Goal: Information Seeking & Learning: Learn about a topic

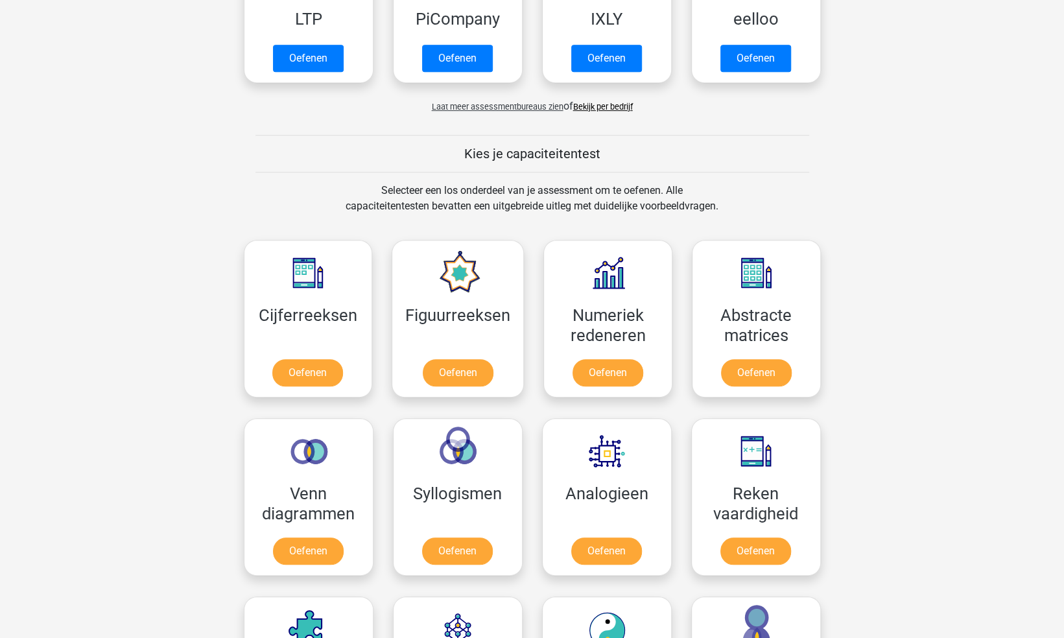
scroll to position [389, 0]
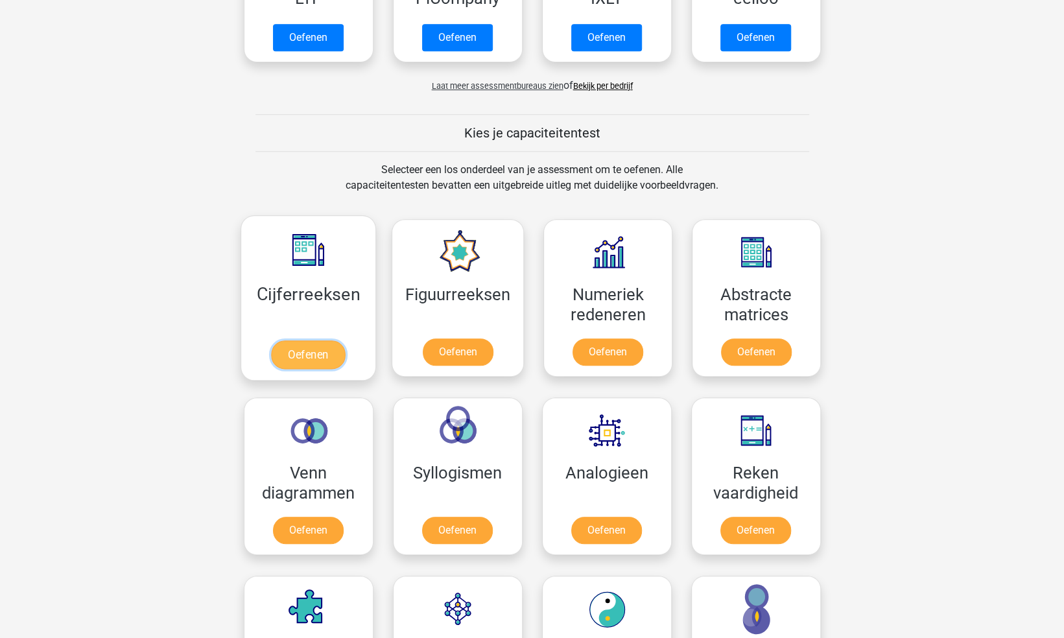
click at [300, 357] on link "Oefenen" at bounding box center [308, 354] width 74 height 29
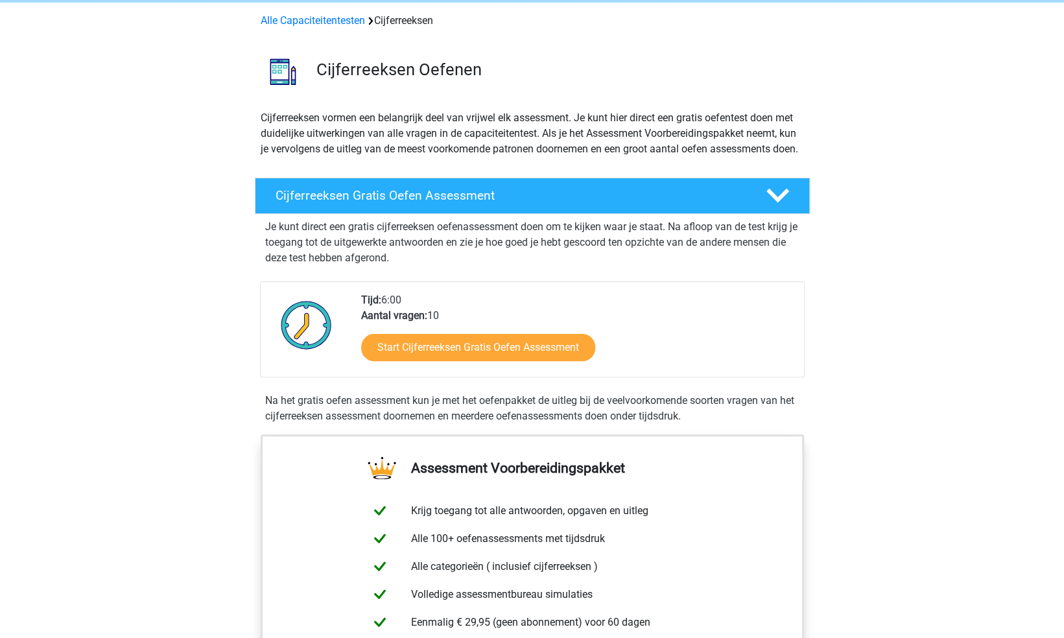
scroll to position [130, 0]
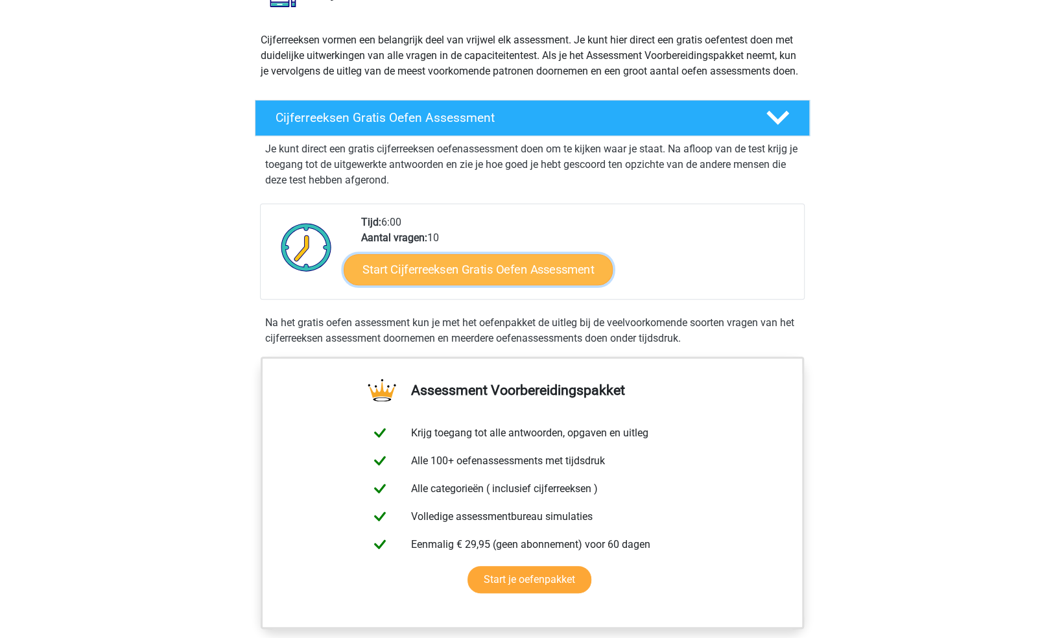
click at [437, 281] on link "Start Cijferreeksen Gratis Oefen Assessment" at bounding box center [478, 269] width 269 height 31
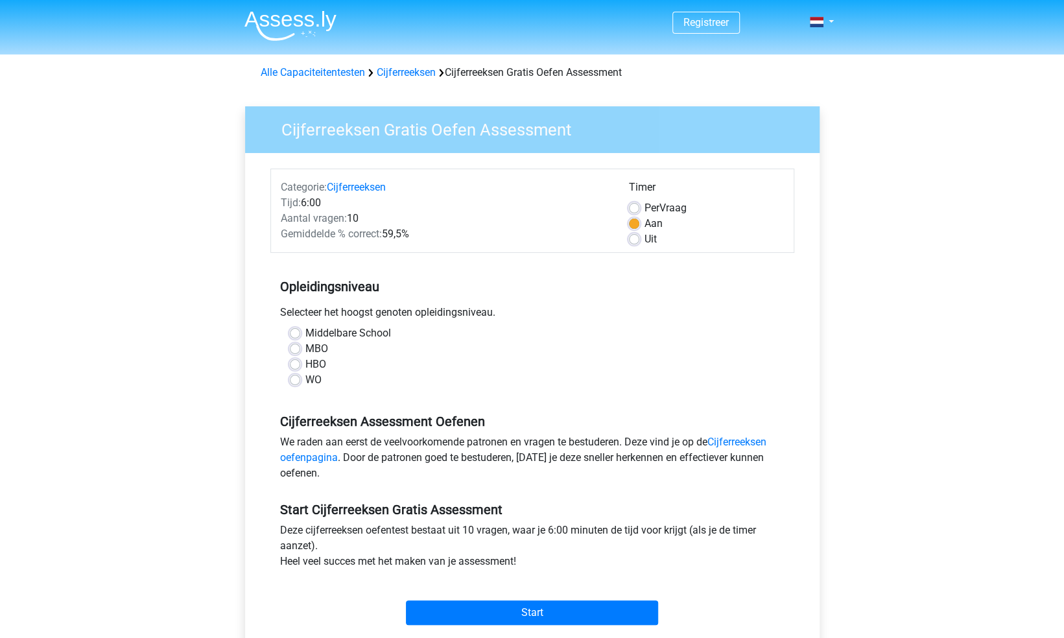
click at [305, 381] on label "WO" at bounding box center [313, 380] width 16 height 16
click at [298, 381] on input "WO" at bounding box center [295, 378] width 10 height 13
radio input "true"
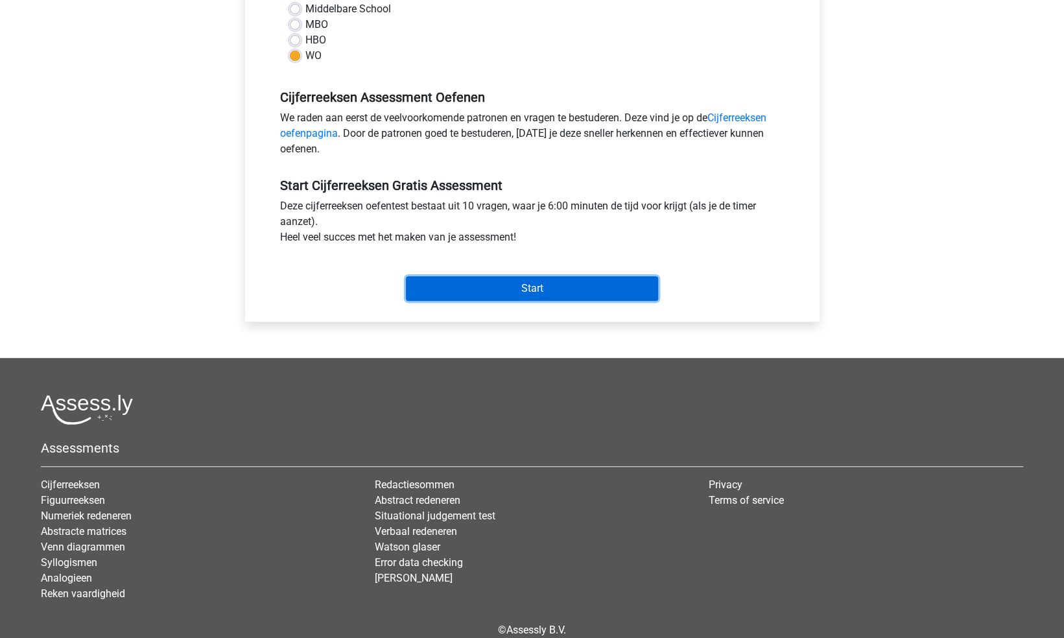
click at [519, 294] on input "Start" at bounding box center [532, 288] width 252 height 25
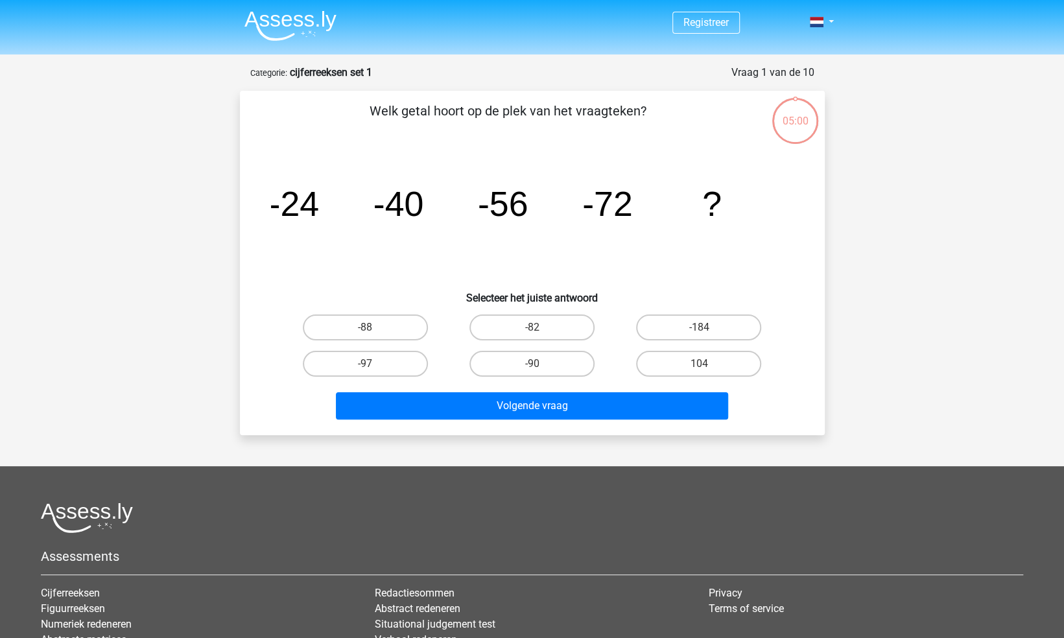
click at [366, 329] on input "-88" at bounding box center [369, 331] width 8 height 8
radio input "true"
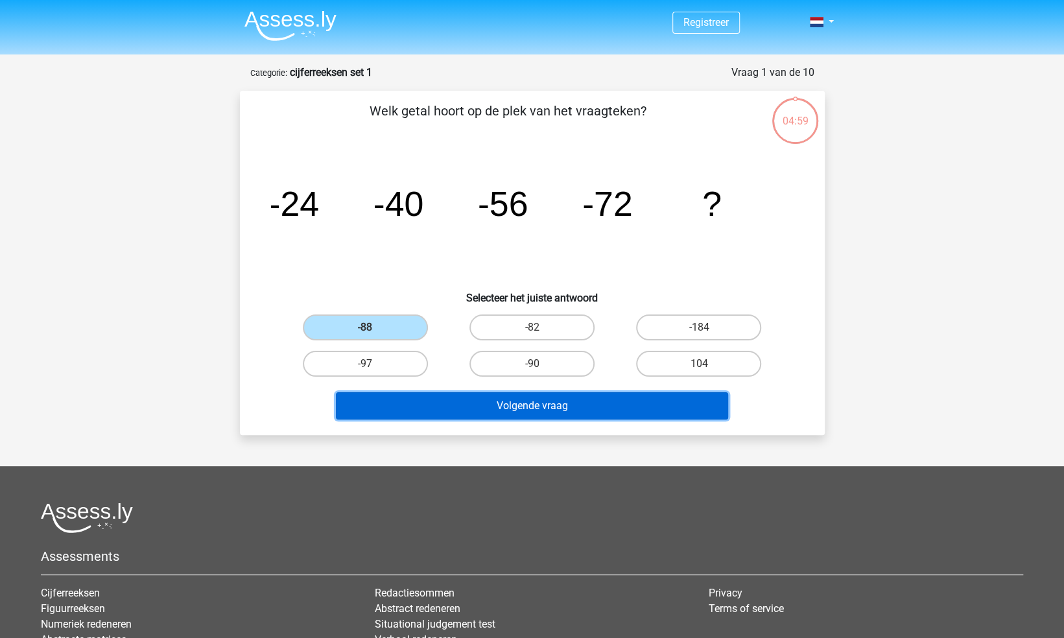
click at [516, 405] on button "Volgende vraag" at bounding box center [532, 405] width 392 height 27
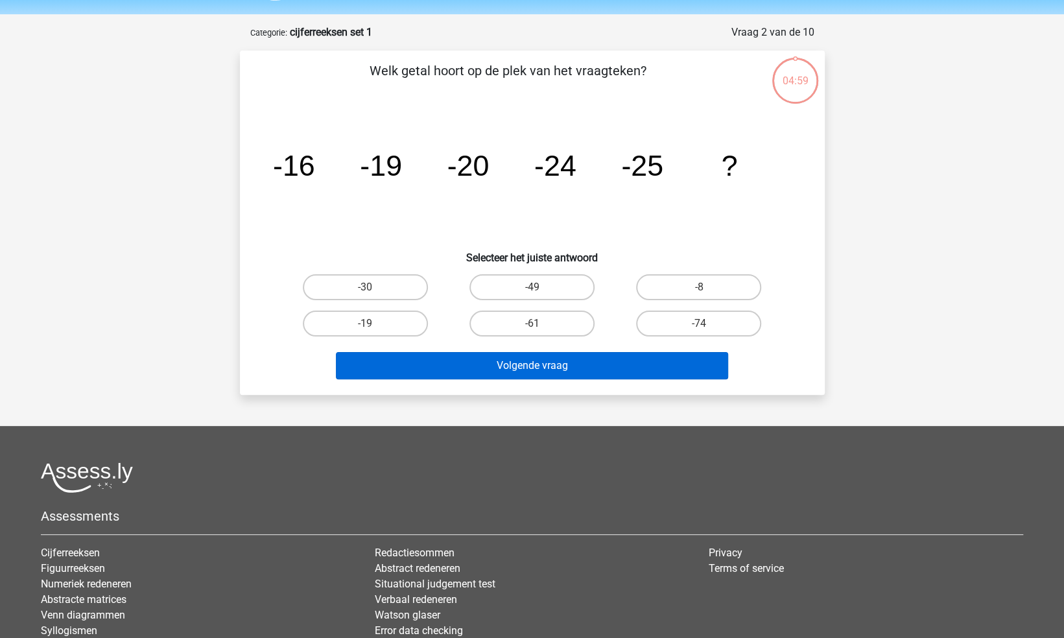
scroll to position [65, 0]
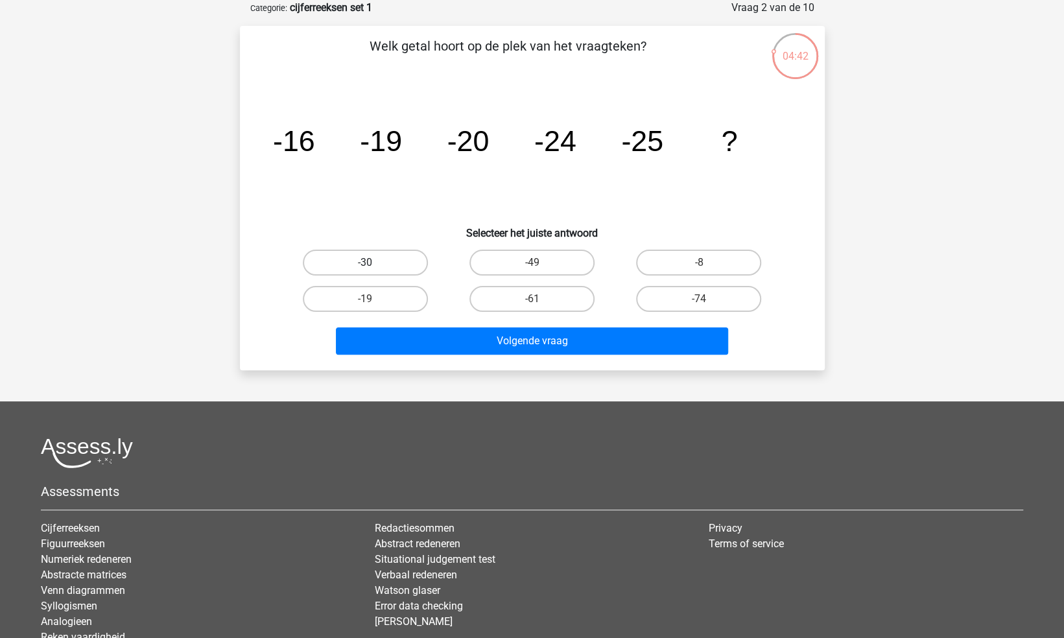
click at [384, 259] on label "-30" at bounding box center [365, 263] width 125 height 26
click at [374, 263] on input "-30" at bounding box center [369, 267] width 8 height 8
radio input "true"
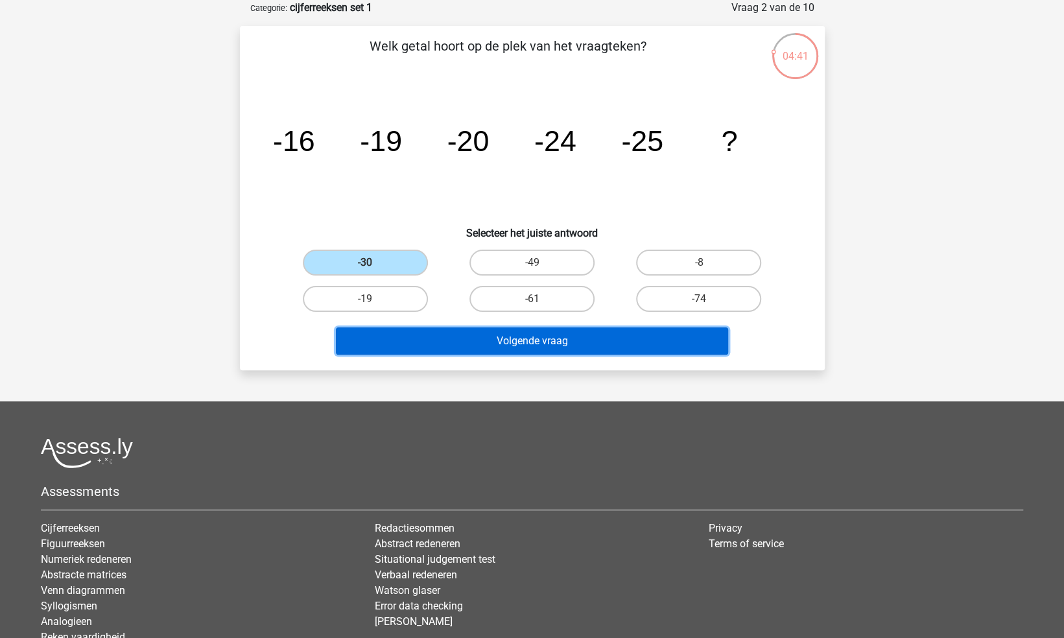
click at [504, 345] on button "Volgende vraag" at bounding box center [532, 340] width 392 height 27
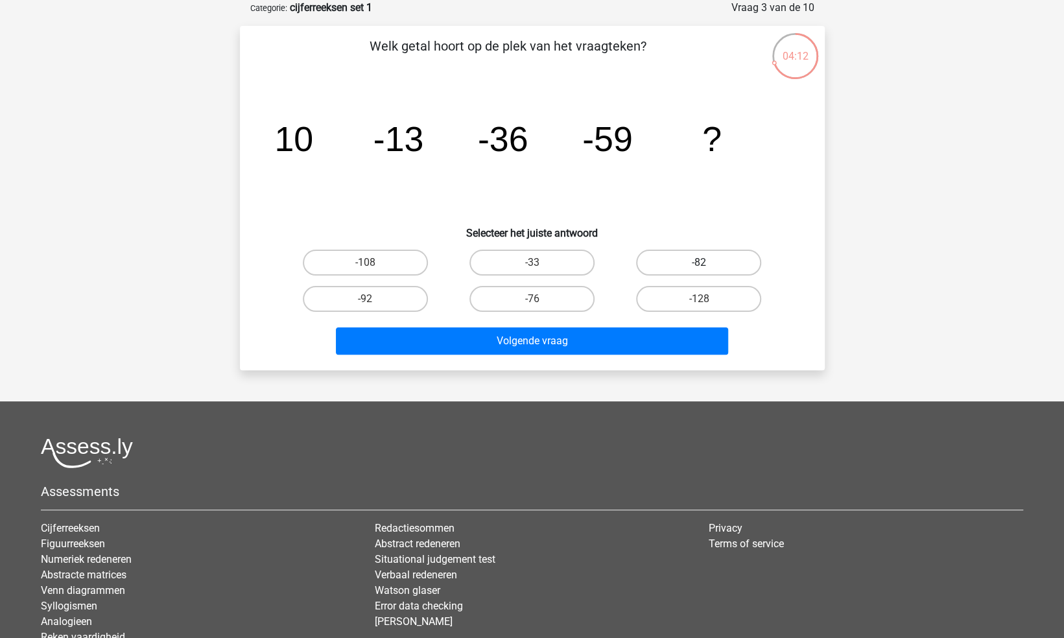
click at [698, 259] on label "-82" at bounding box center [698, 263] width 125 height 26
click at [699, 263] on input "-82" at bounding box center [703, 267] width 8 height 8
radio input "true"
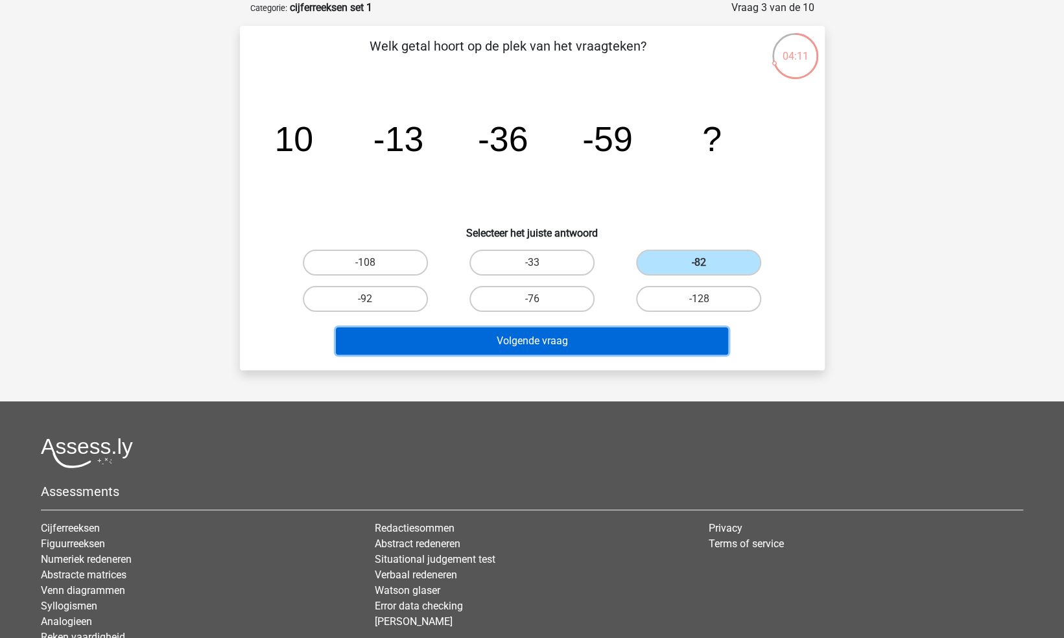
click at [621, 341] on button "Volgende vraag" at bounding box center [532, 340] width 392 height 27
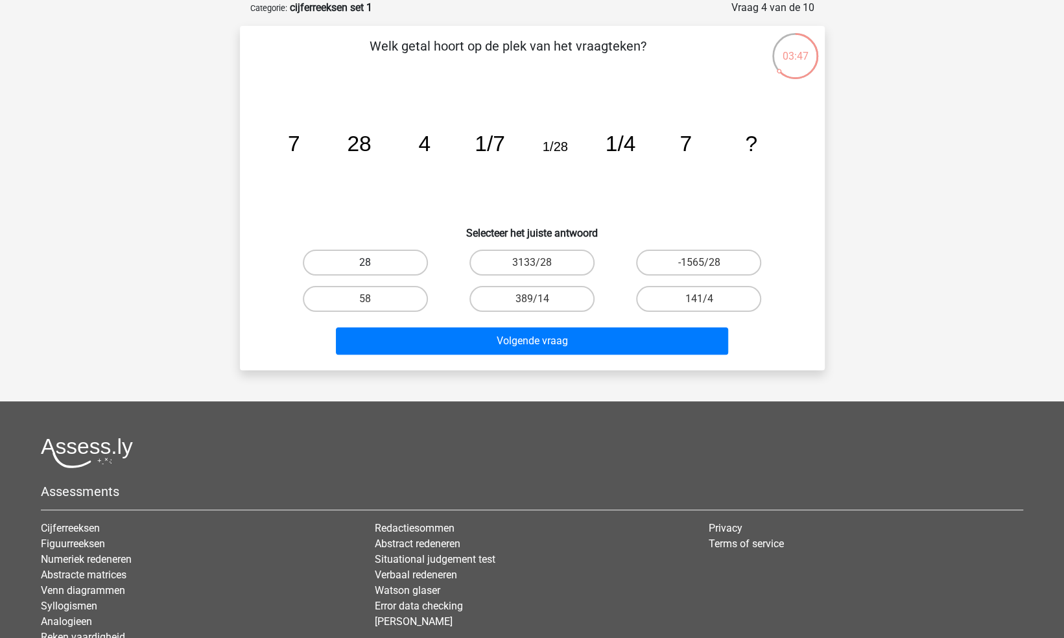
click at [364, 259] on label "28" at bounding box center [365, 263] width 125 height 26
click at [365, 263] on input "28" at bounding box center [369, 267] width 8 height 8
radio input "true"
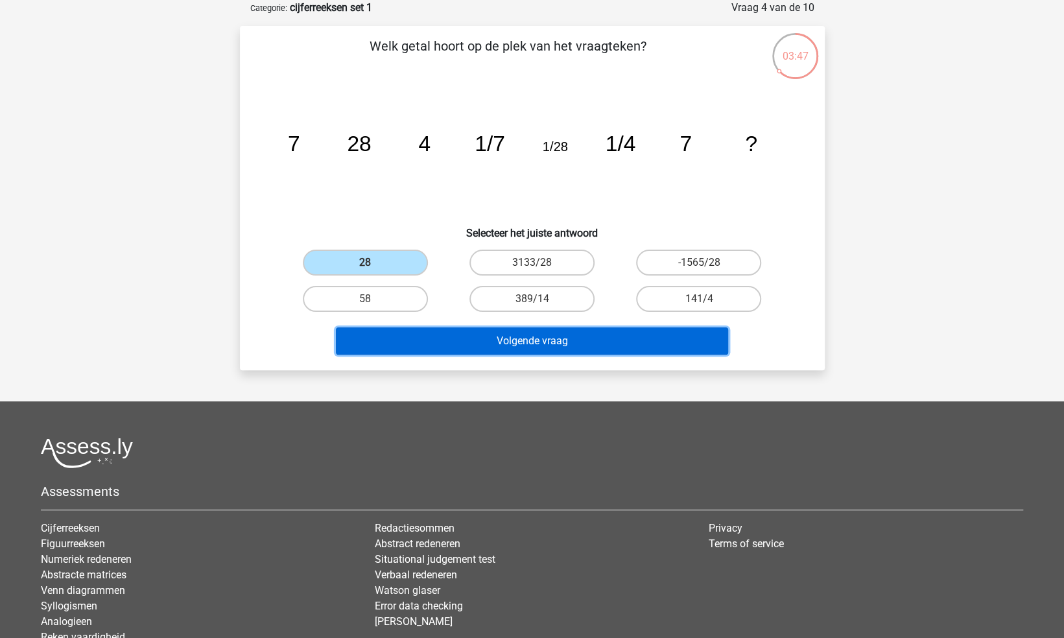
click at [465, 340] on button "Volgende vraag" at bounding box center [532, 340] width 392 height 27
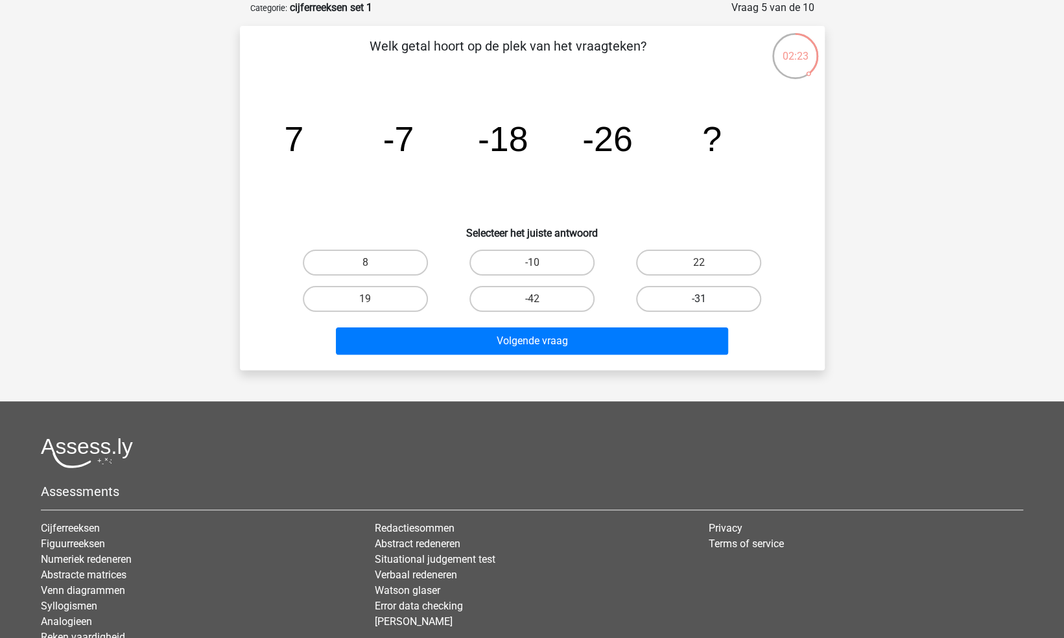
click at [703, 298] on label "-31" at bounding box center [698, 299] width 125 height 26
click at [703, 299] on input "-31" at bounding box center [703, 303] width 8 height 8
radio input "true"
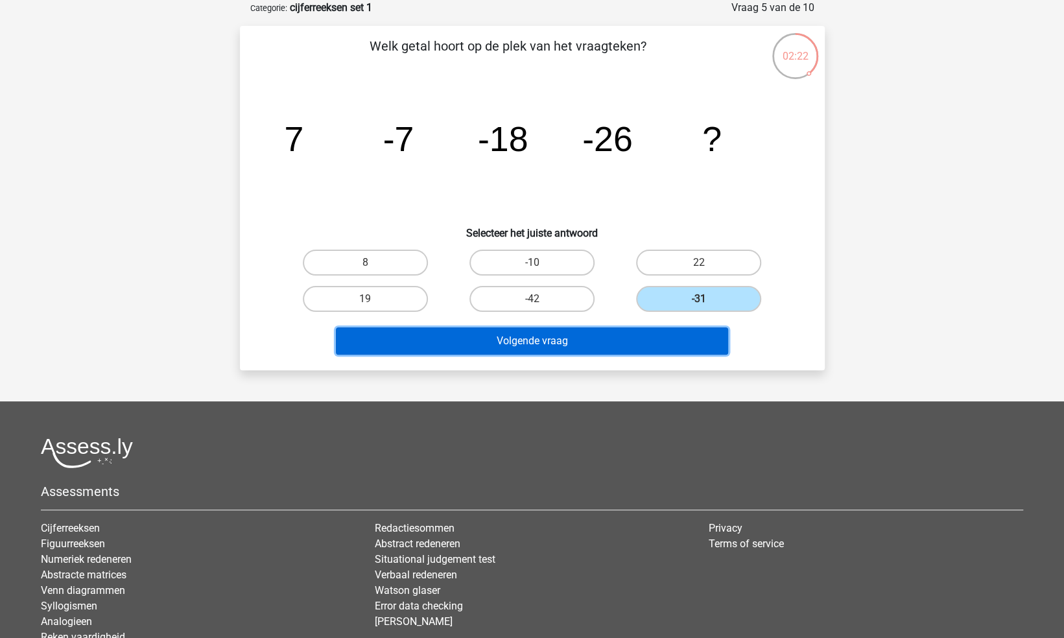
click at [663, 340] on button "Volgende vraag" at bounding box center [532, 340] width 392 height 27
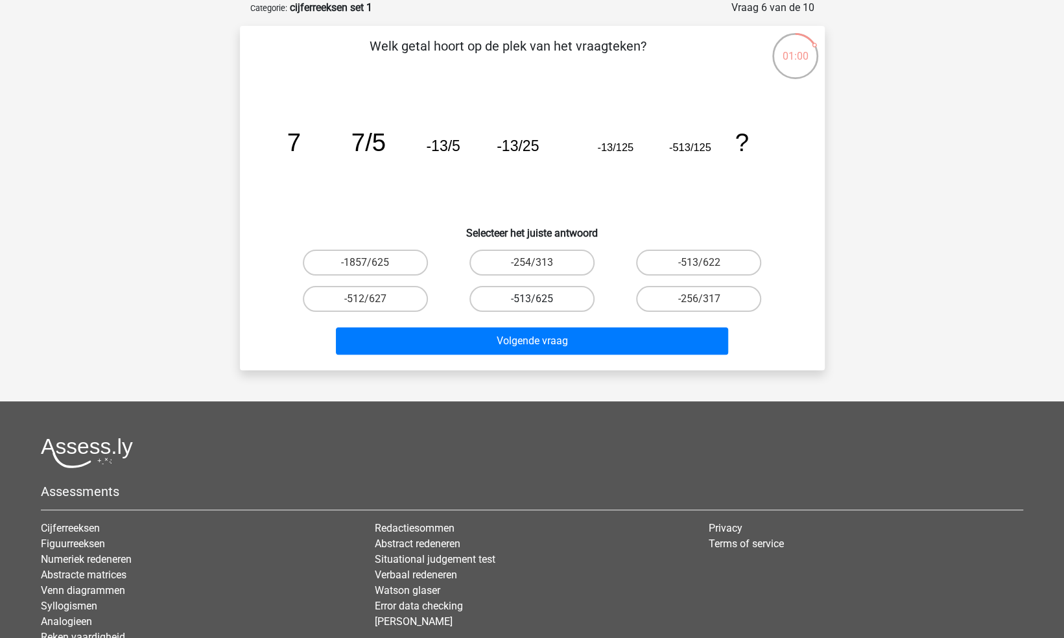
click at [519, 301] on label "-513/625" at bounding box center [531, 299] width 125 height 26
click at [532, 301] on input "-513/625" at bounding box center [536, 303] width 8 height 8
radio input "true"
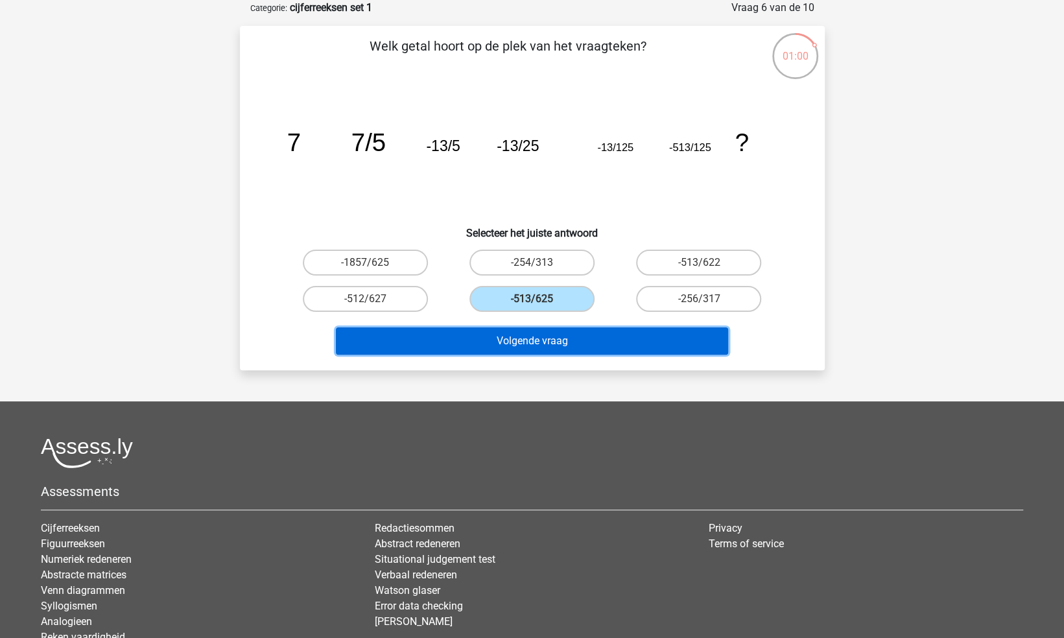
click at [532, 345] on button "Volgende vraag" at bounding box center [532, 340] width 392 height 27
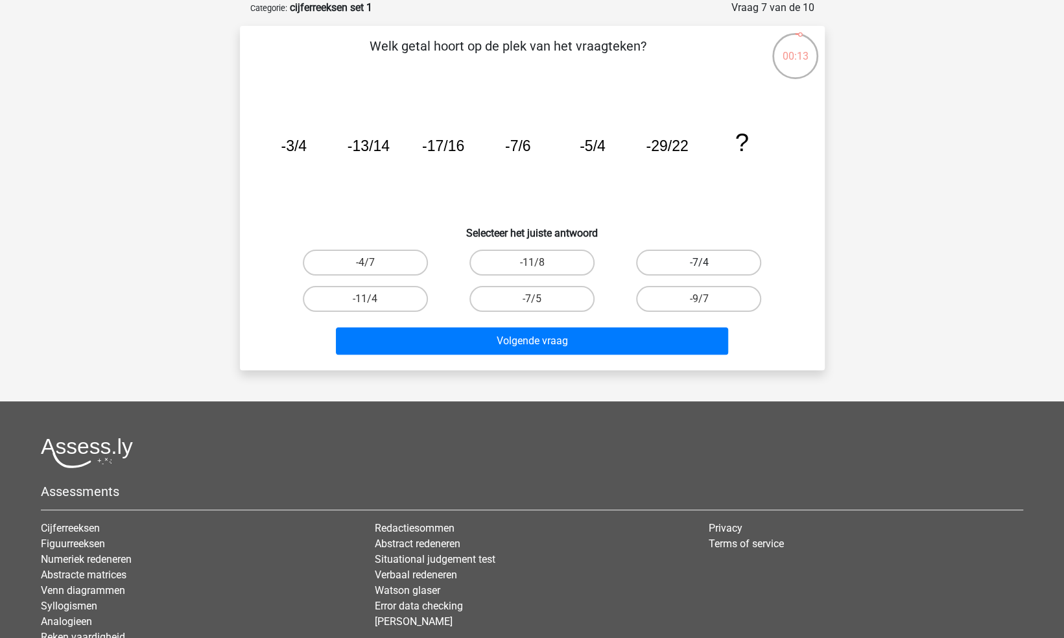
click at [681, 259] on label "-7/4" at bounding box center [698, 263] width 125 height 26
click at [699, 263] on input "-7/4" at bounding box center [703, 267] width 8 height 8
radio input "true"
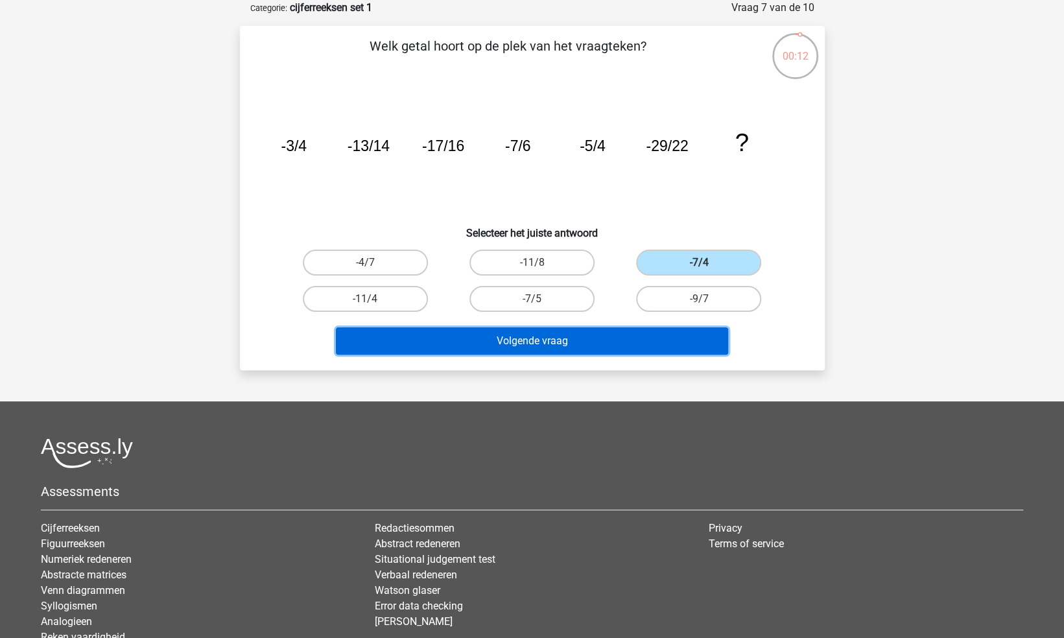
click at [571, 336] on button "Volgende vraag" at bounding box center [532, 340] width 392 height 27
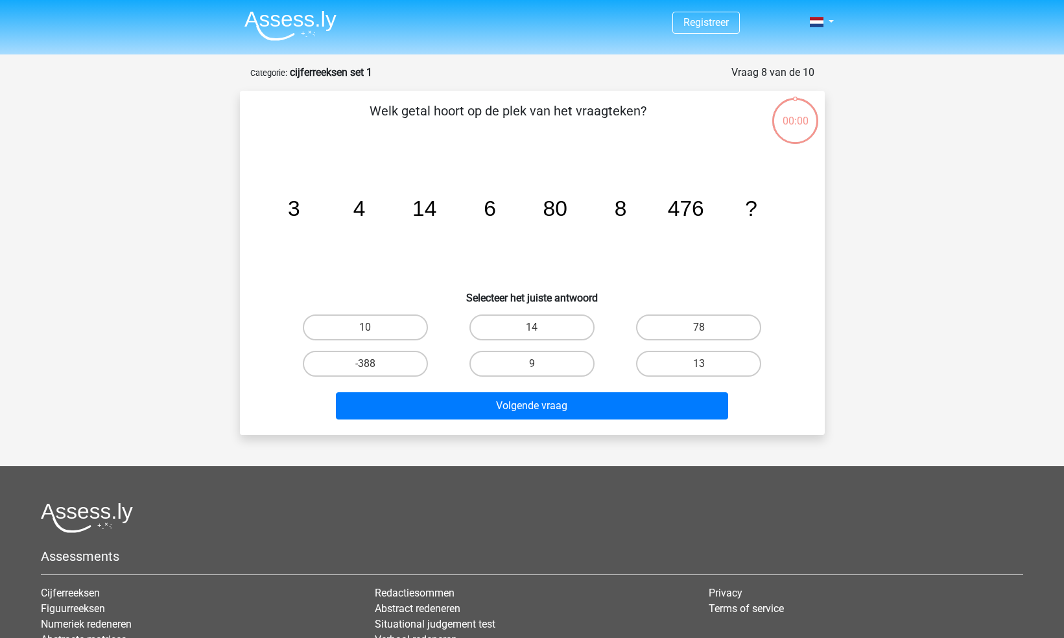
scroll to position [65, 0]
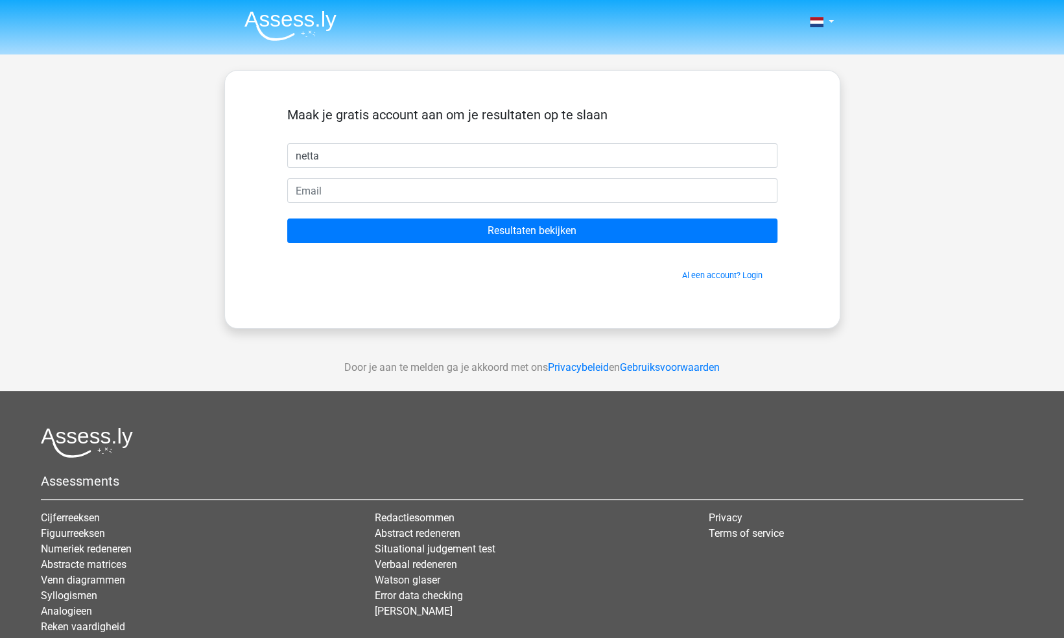
type input "netta"
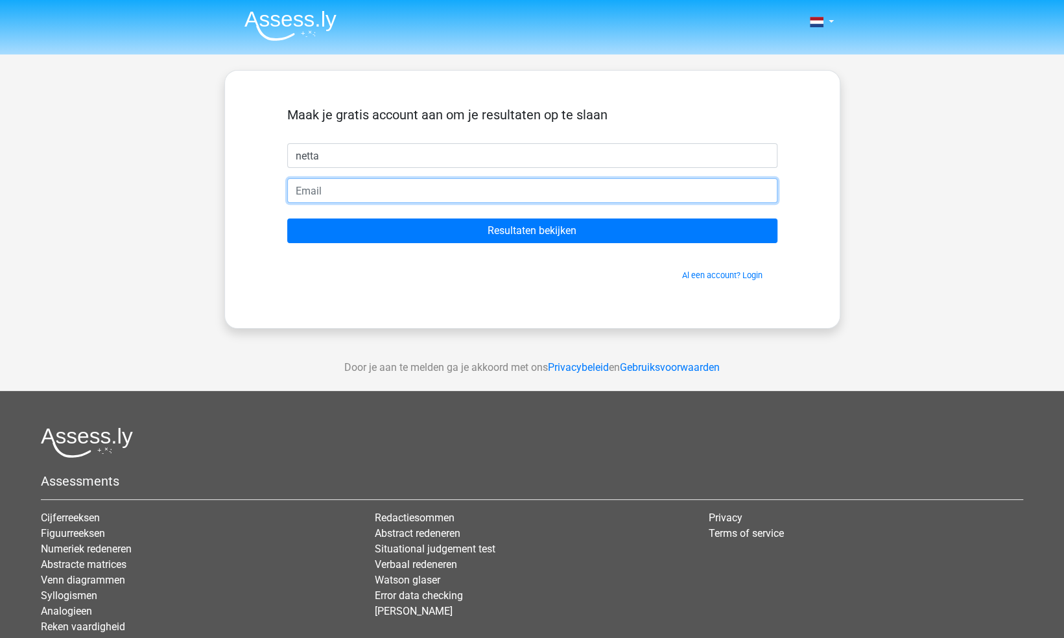
click at [342, 191] on input "email" at bounding box center [532, 190] width 490 height 25
type input "[EMAIL_ADDRESS][DOMAIN_NAME]"
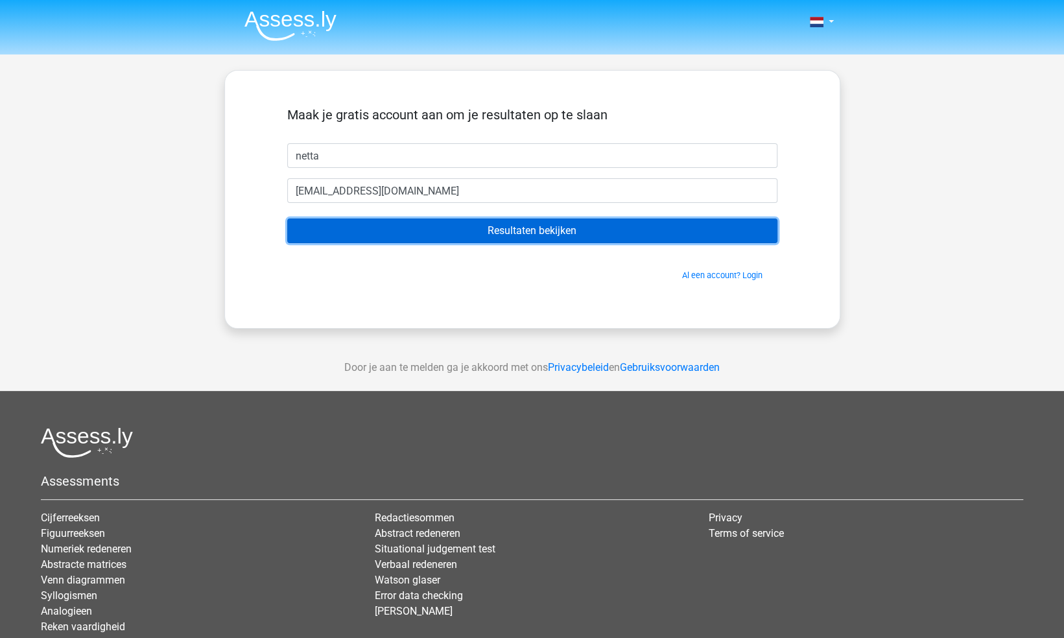
click at [458, 224] on input "Resultaten bekijken" at bounding box center [532, 231] width 490 height 25
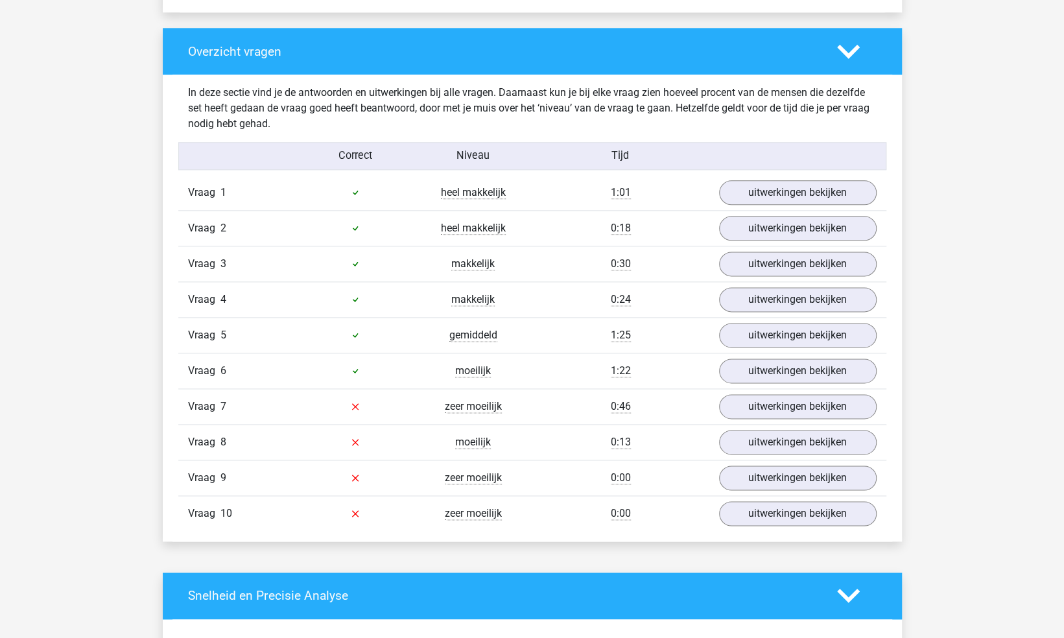
scroll to position [973, 0]
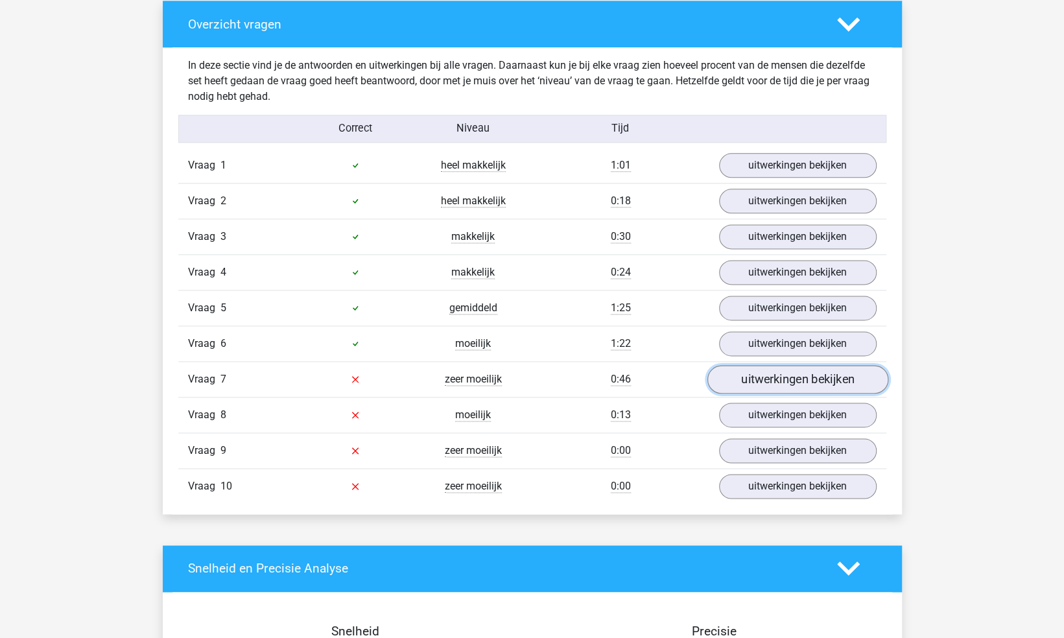
click at [800, 376] on link "uitwerkingen bekijken" at bounding box center [797, 379] width 181 height 29
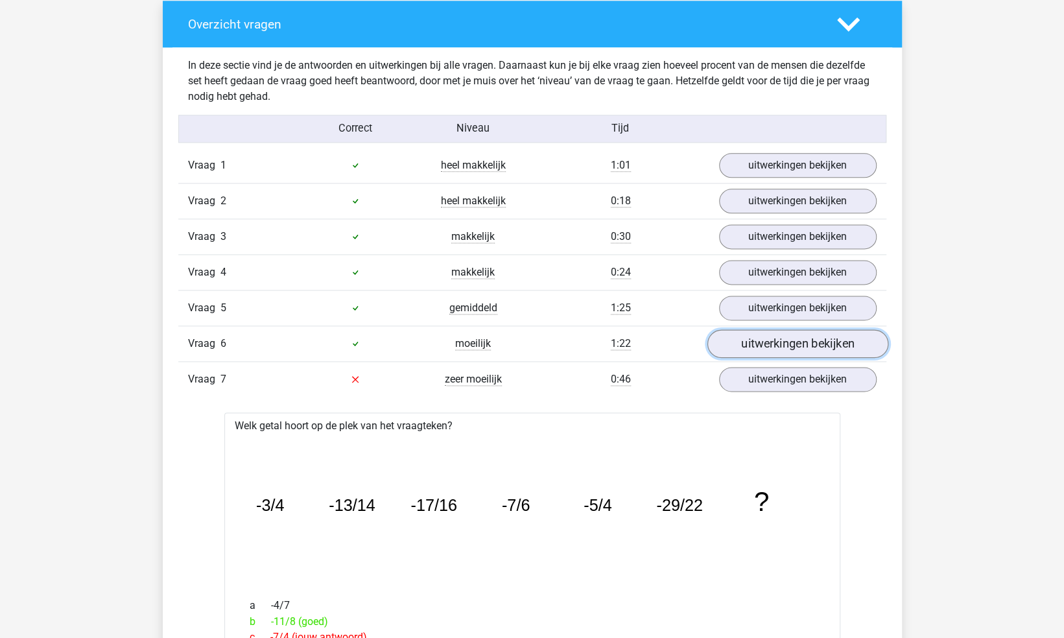
click at [765, 337] on link "uitwerkingen bekijken" at bounding box center [797, 343] width 181 height 29
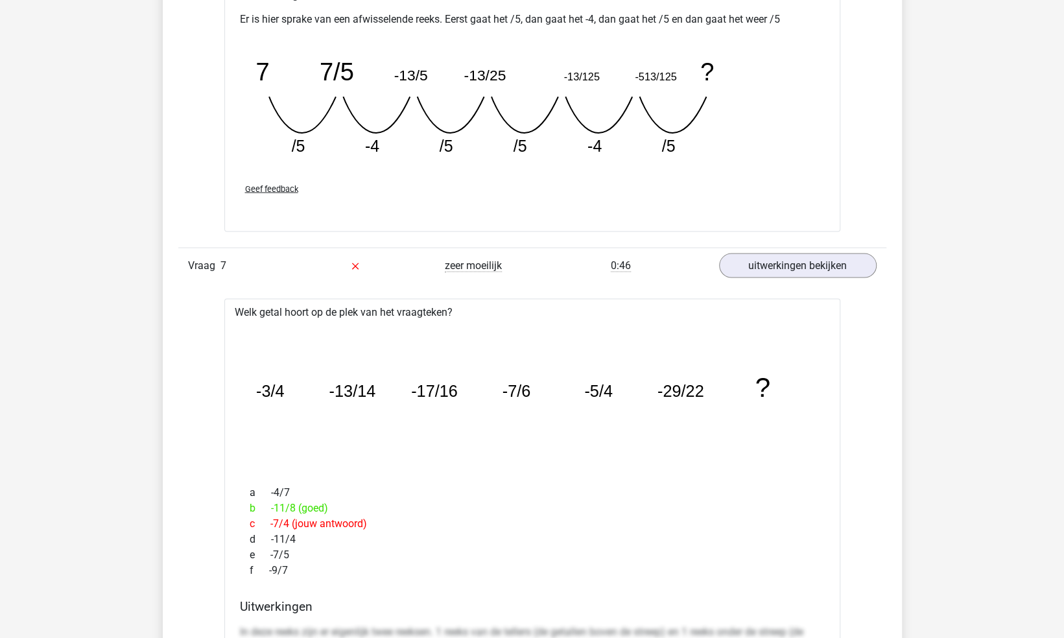
scroll to position [1621, 0]
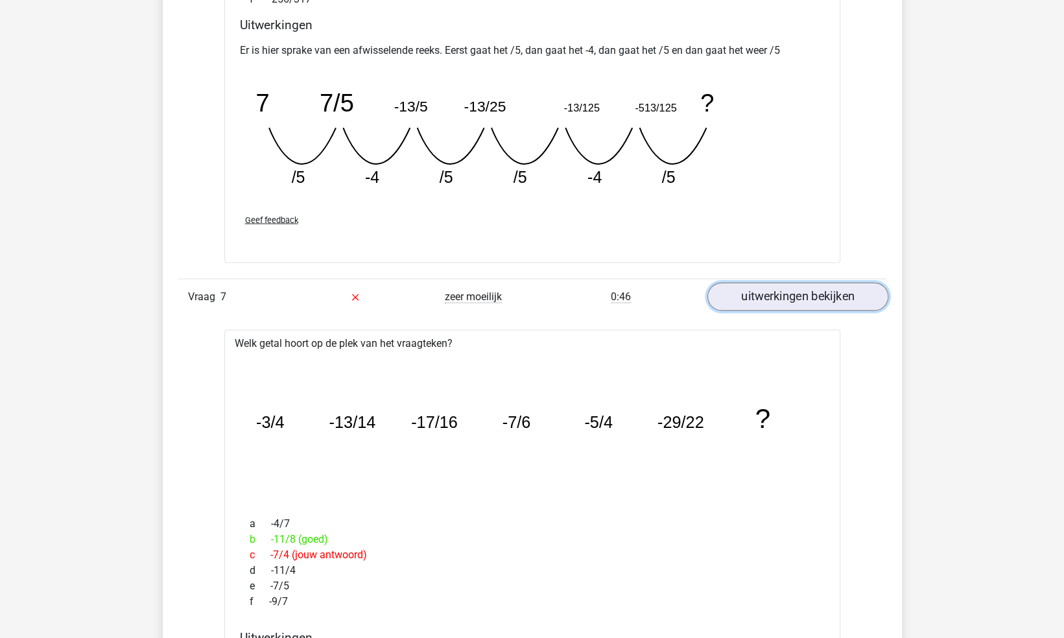
click at [743, 295] on link "uitwerkingen bekijken" at bounding box center [797, 297] width 181 height 29
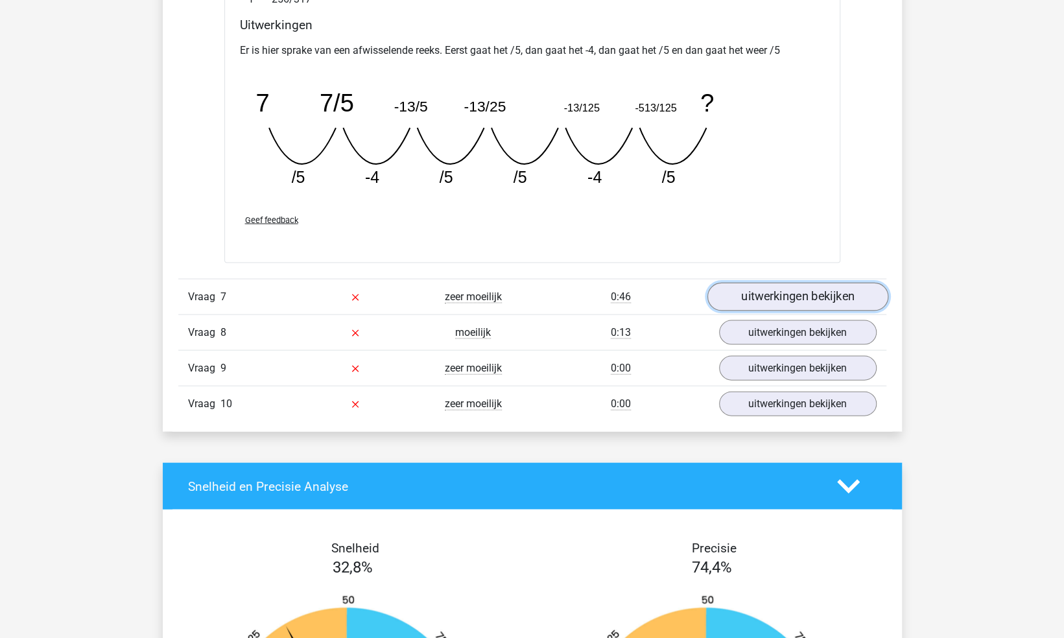
click at [743, 295] on link "uitwerkingen bekijken" at bounding box center [797, 297] width 181 height 29
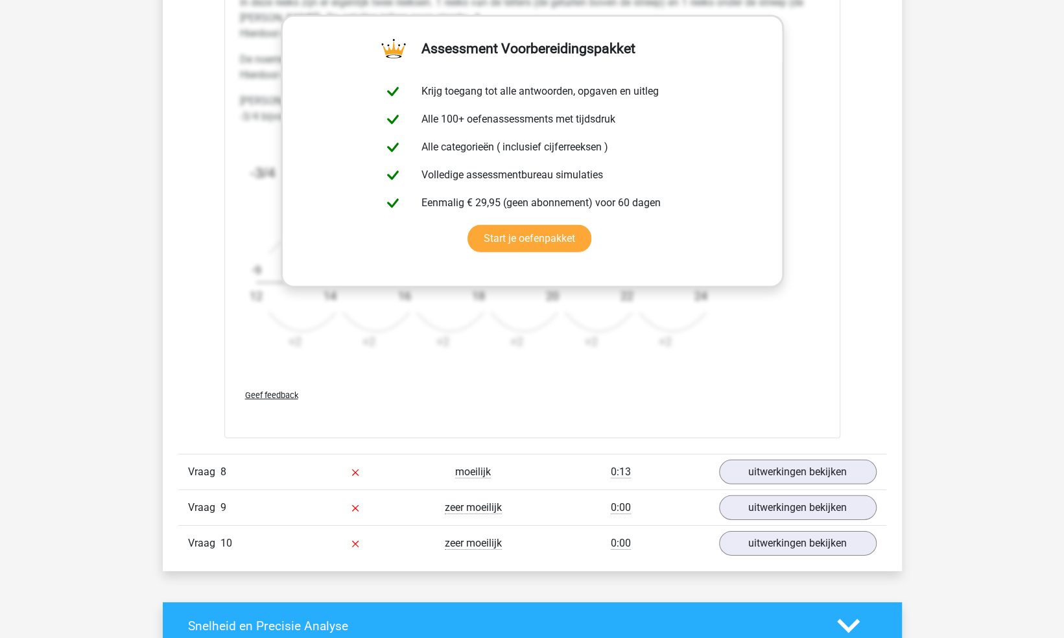
scroll to position [2399, 0]
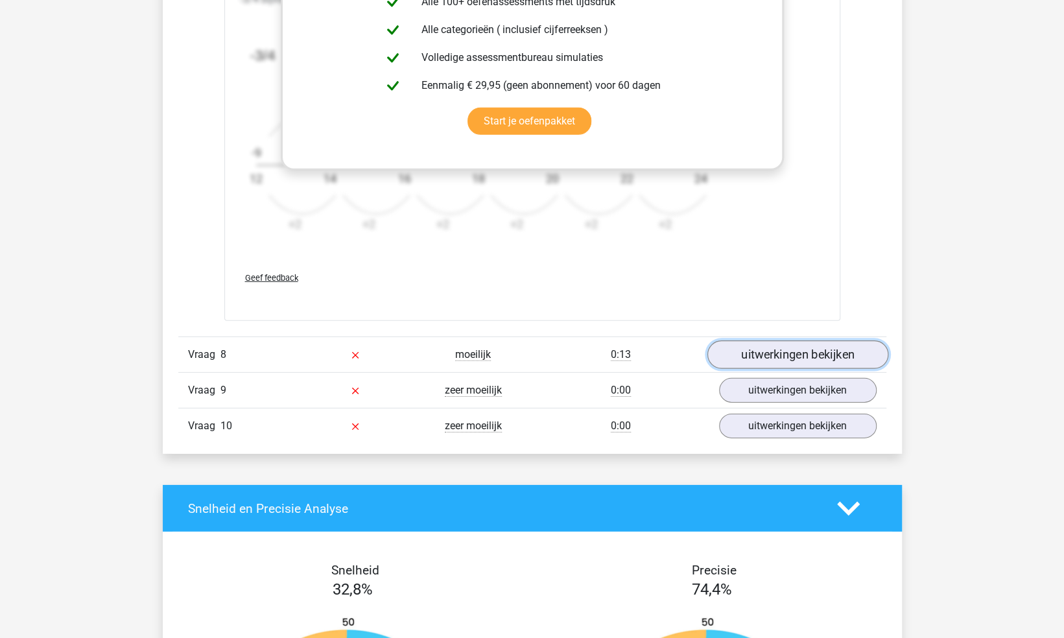
click at [757, 348] on link "uitwerkingen bekijken" at bounding box center [797, 354] width 181 height 29
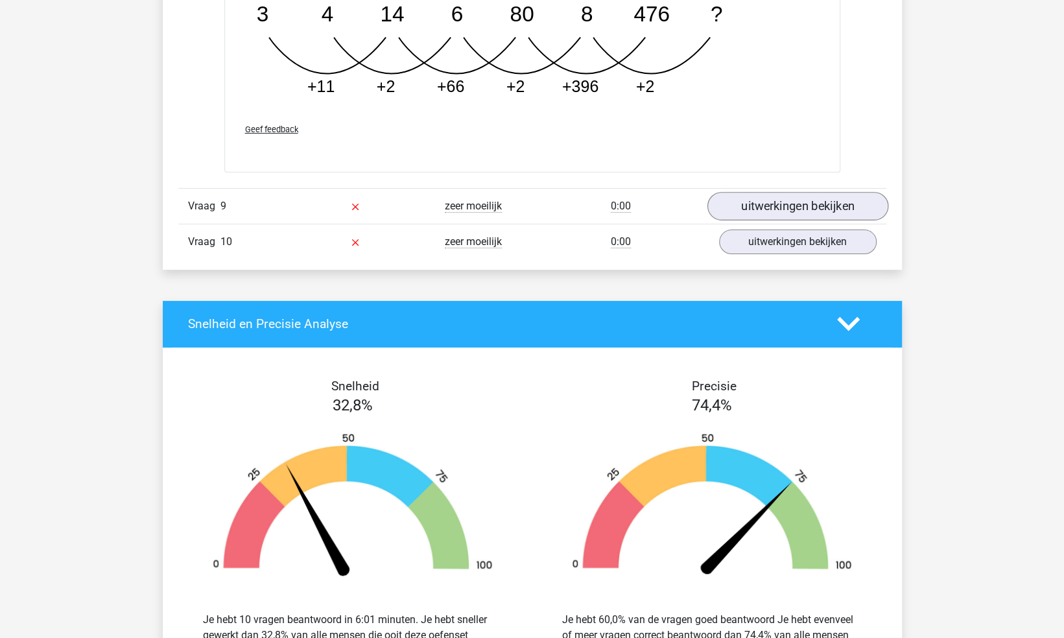
scroll to position [3242, 0]
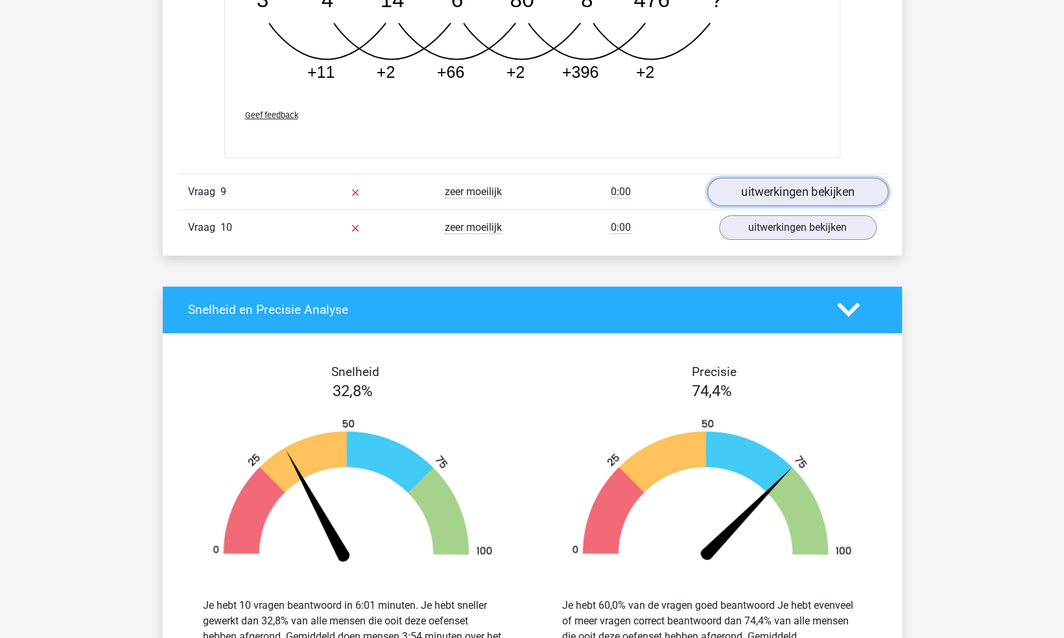
click at [773, 188] on link "uitwerkingen bekijken" at bounding box center [797, 192] width 181 height 29
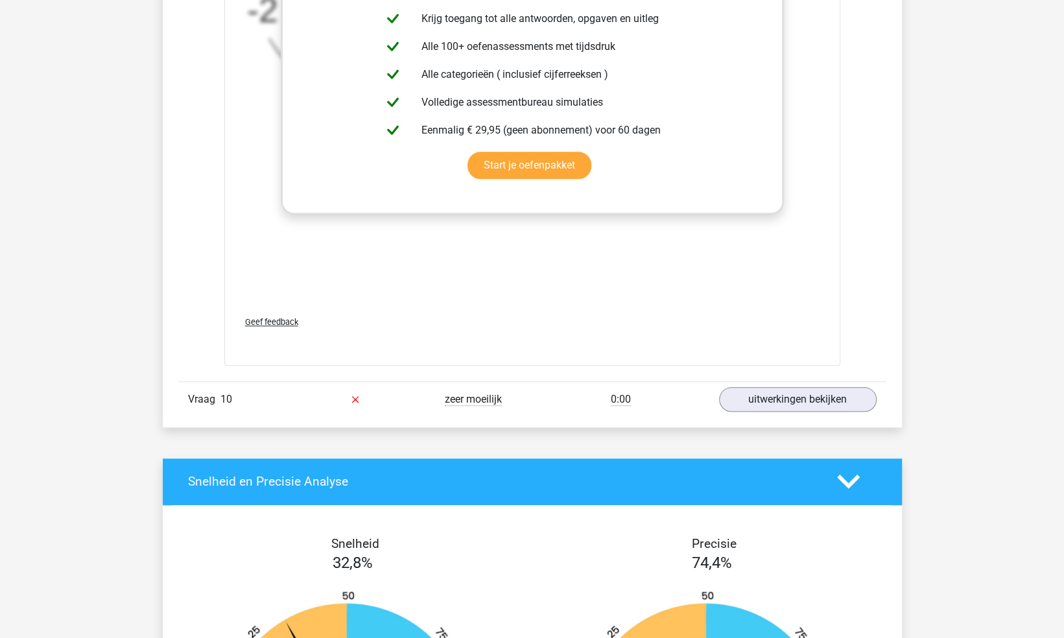
scroll to position [3891, 0]
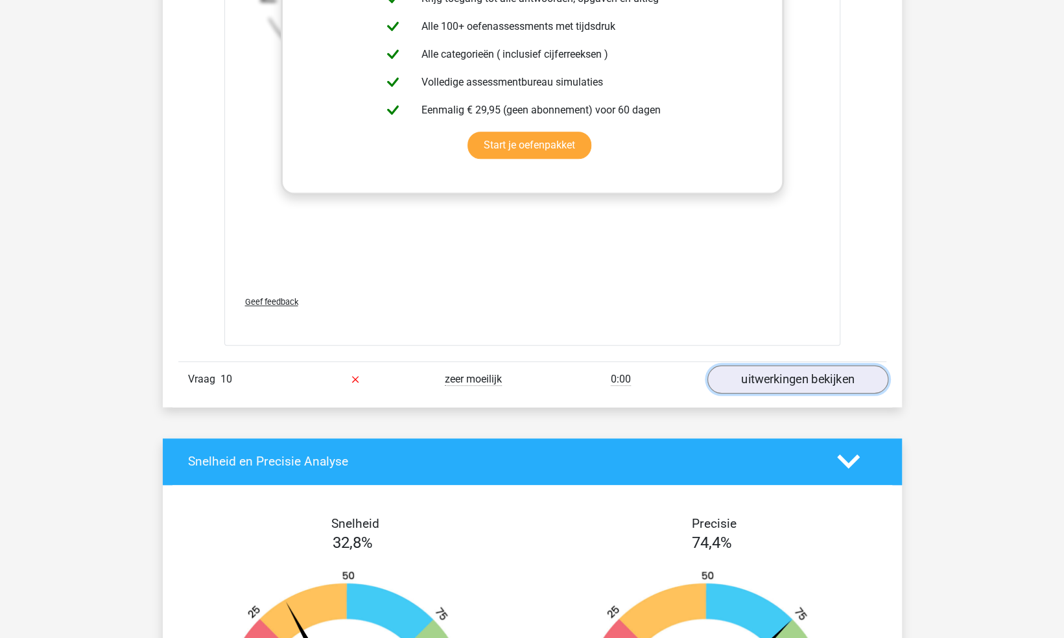
click at [770, 370] on link "uitwerkingen bekijken" at bounding box center [797, 379] width 181 height 29
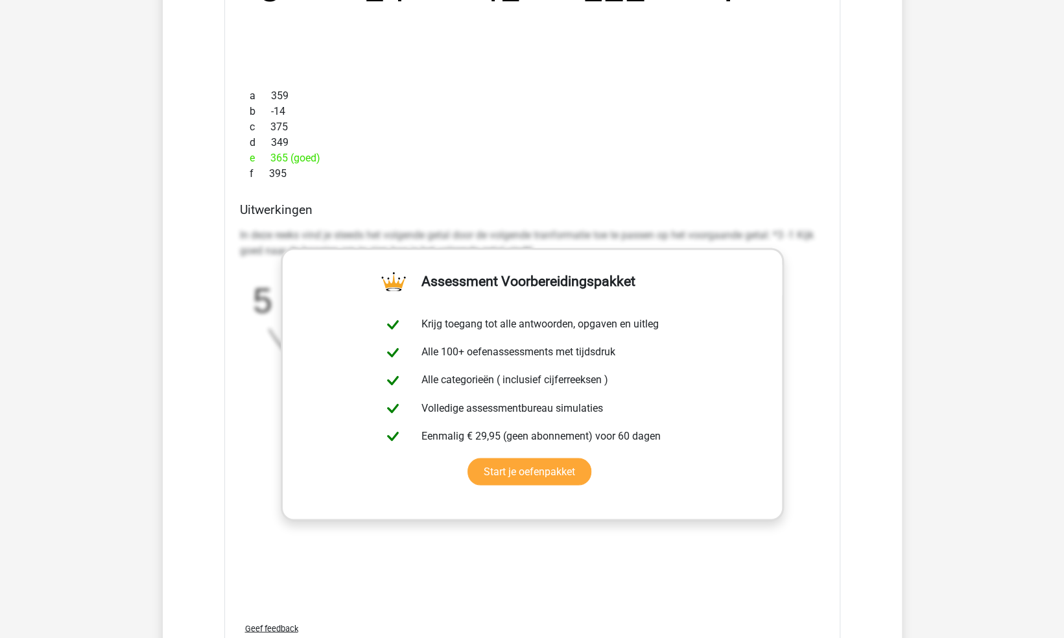
scroll to position [4319, 0]
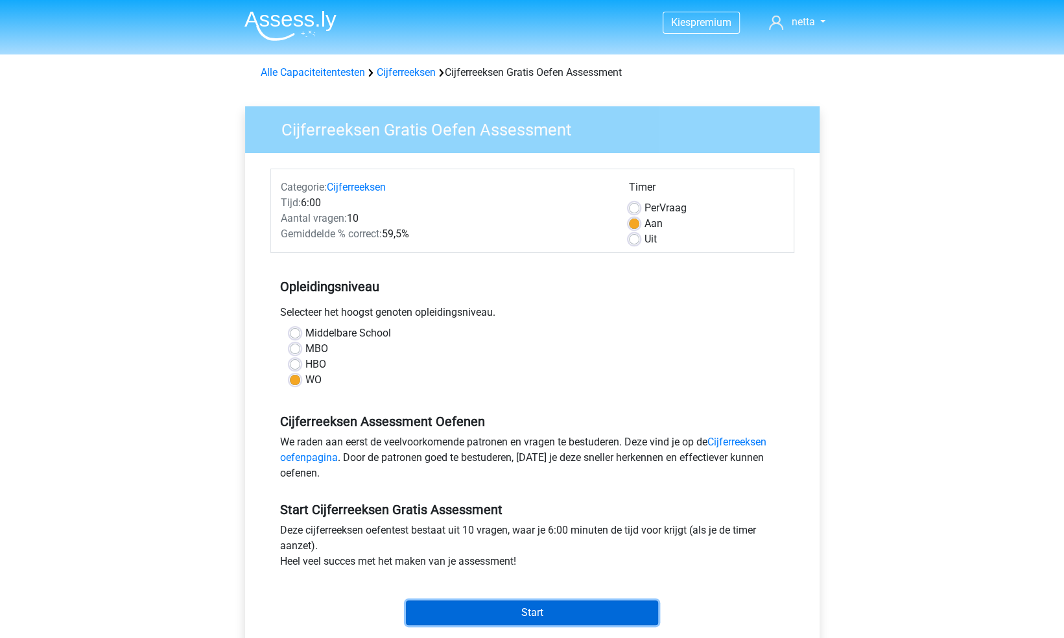
click at [552, 611] on input "Start" at bounding box center [532, 612] width 252 height 25
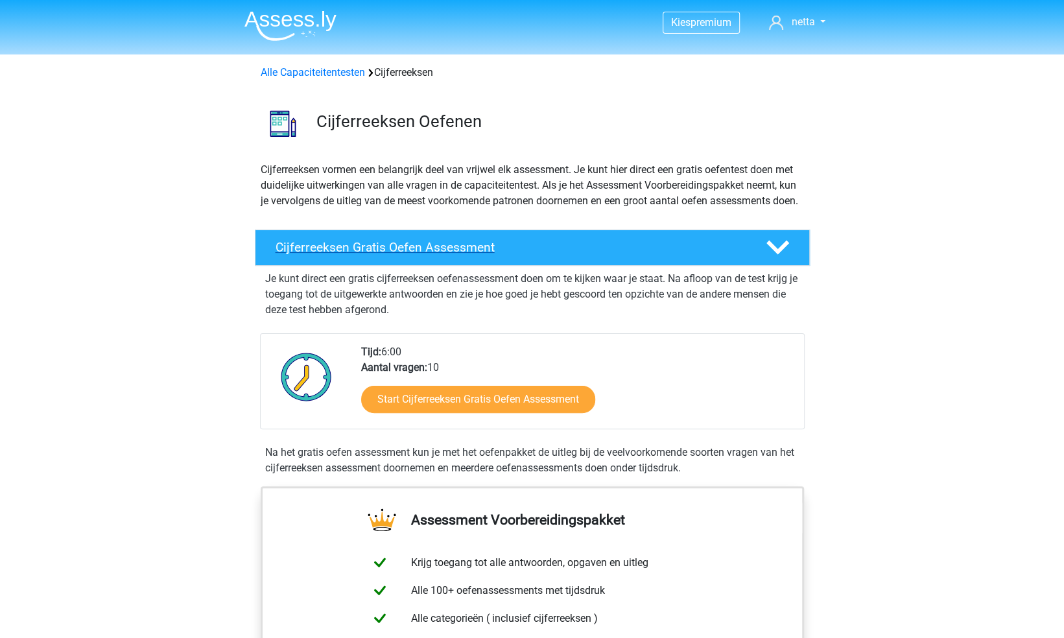
click at [777, 259] on icon at bounding box center [777, 247] width 23 height 23
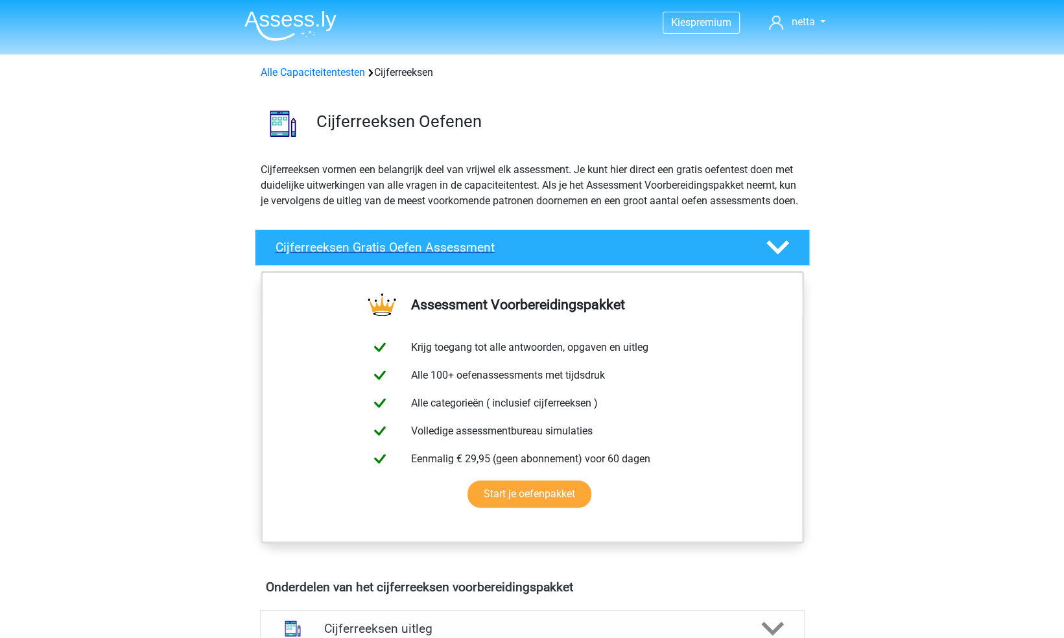
click at [777, 259] on icon at bounding box center [777, 247] width 23 height 23
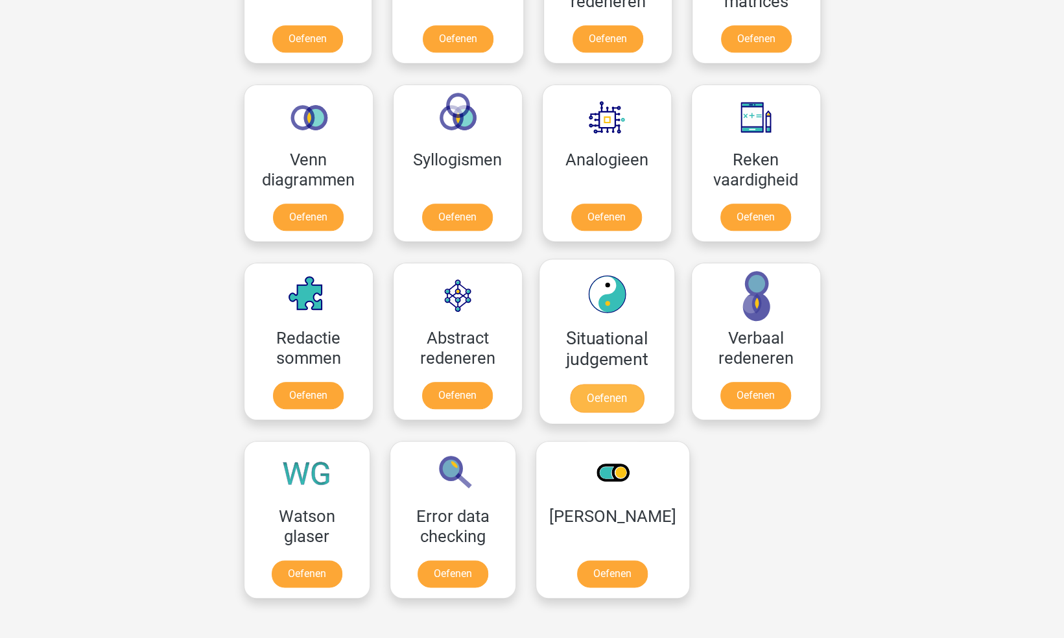
scroll to position [713, 0]
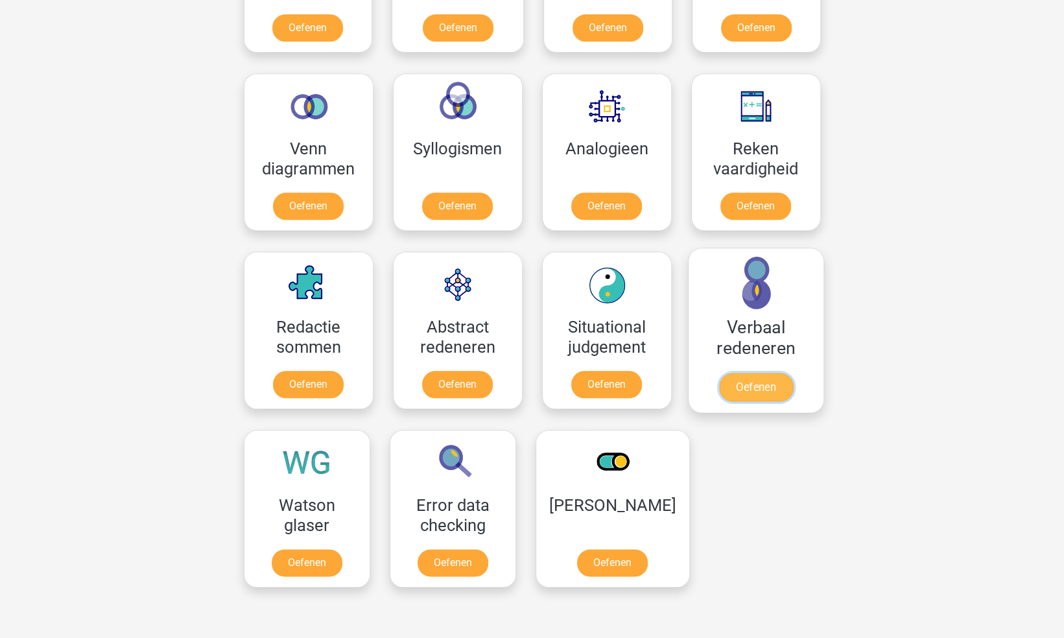
click at [754, 391] on link "Oefenen" at bounding box center [755, 387] width 74 height 29
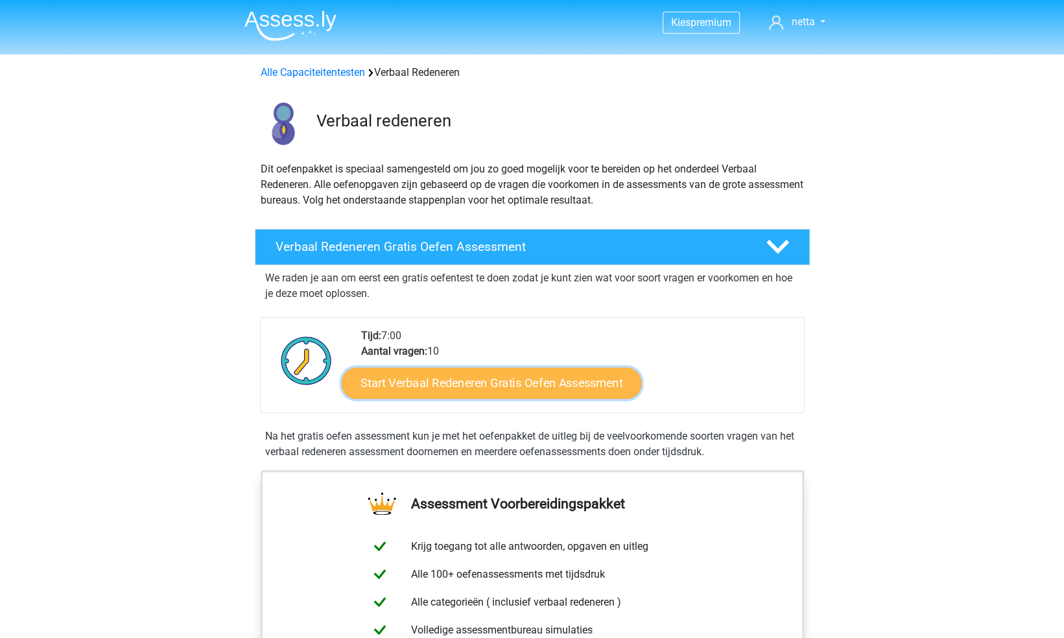
click at [435, 384] on link "Start Verbaal Redeneren Gratis Oefen Assessment" at bounding box center [492, 383] width 300 height 31
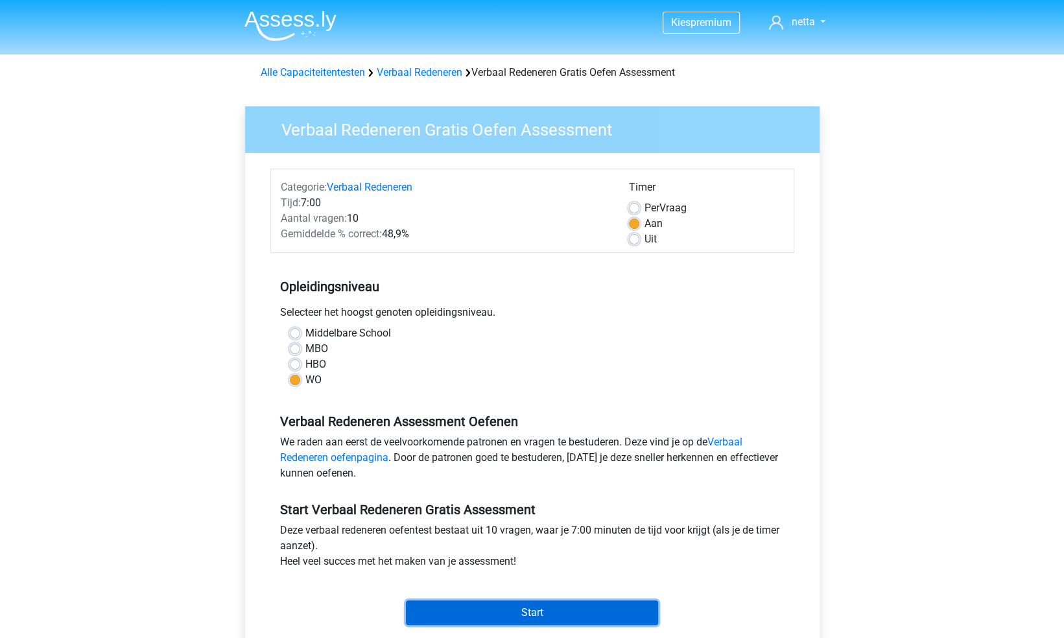
click at [542, 610] on input "Start" at bounding box center [532, 612] width 252 height 25
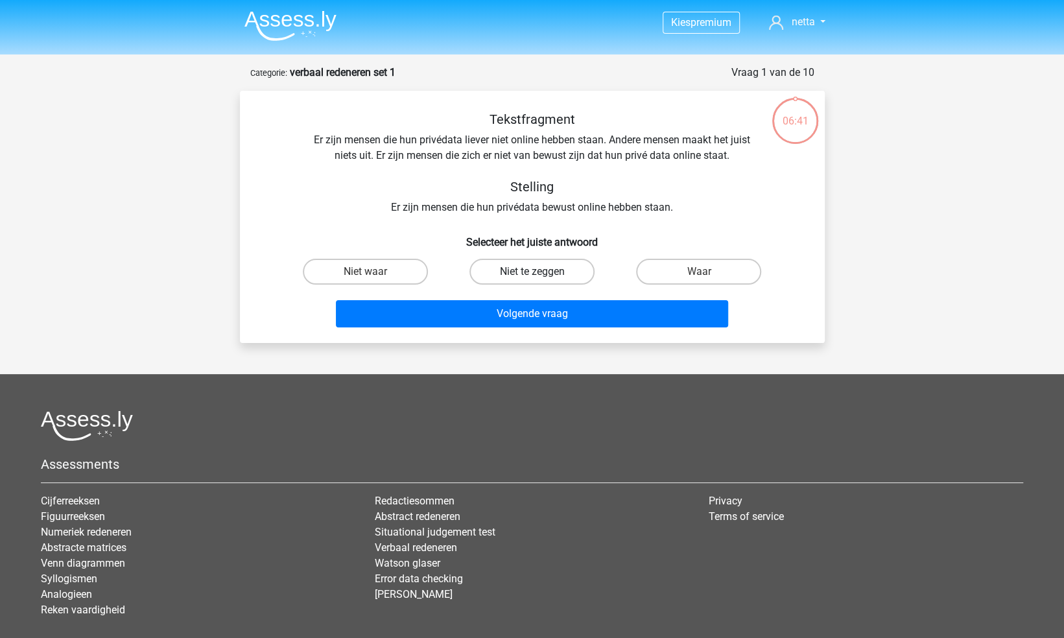
click at [540, 269] on label "Niet te zeggen" at bounding box center [531, 272] width 125 height 26
click at [540, 272] on input "Niet te zeggen" at bounding box center [536, 276] width 8 height 8
radio input "true"
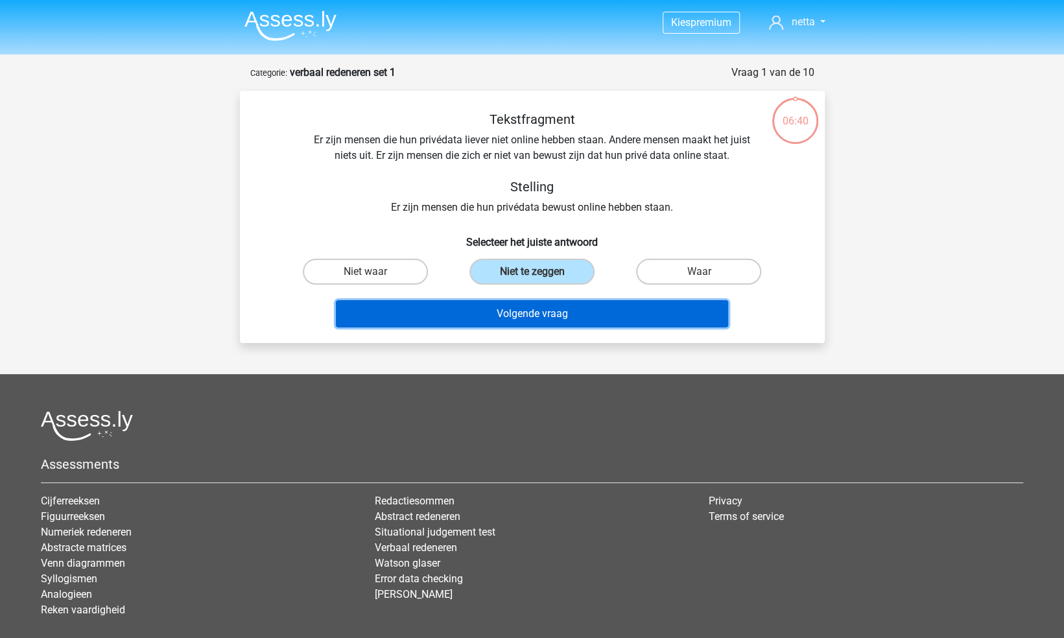
click at [526, 315] on button "Volgende vraag" at bounding box center [532, 313] width 392 height 27
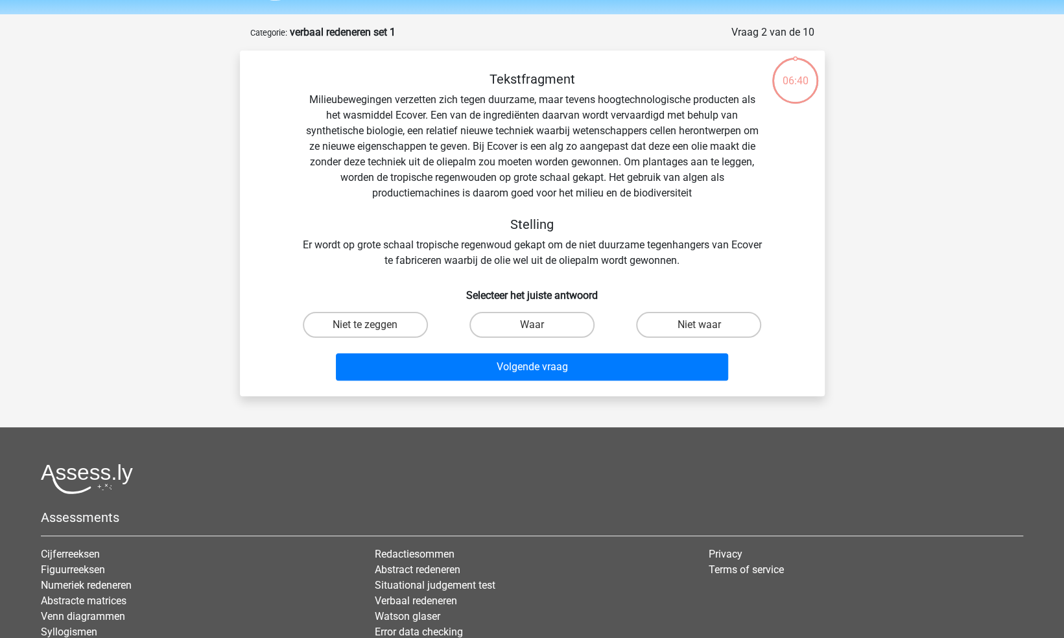
scroll to position [65, 0]
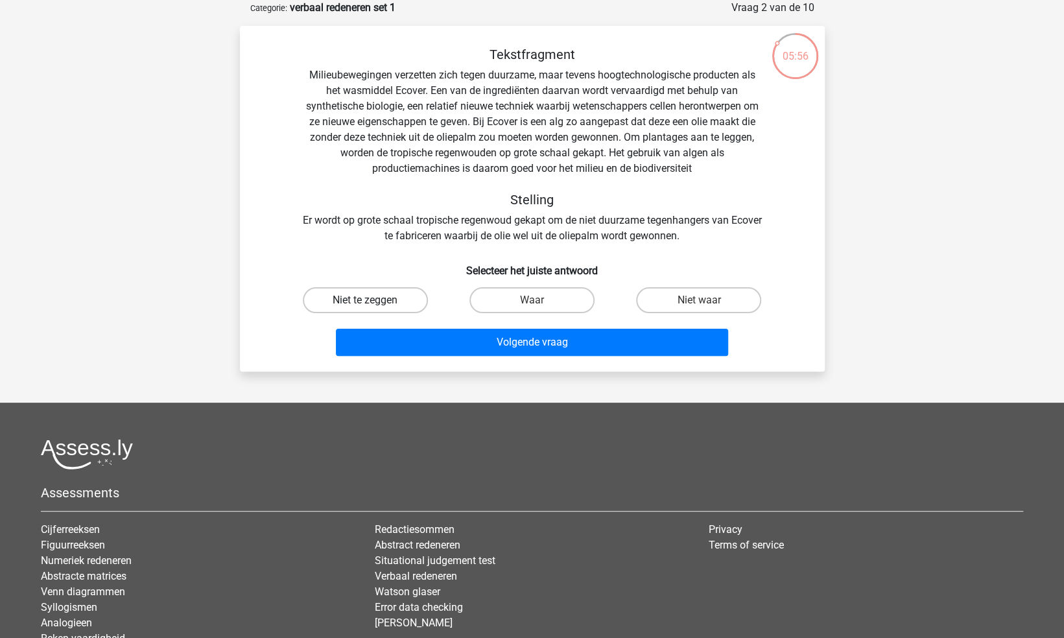
click at [392, 304] on label "Niet te zeggen" at bounding box center [365, 300] width 125 height 26
click at [374, 304] on input "Niet te zeggen" at bounding box center [369, 304] width 8 height 8
radio input "true"
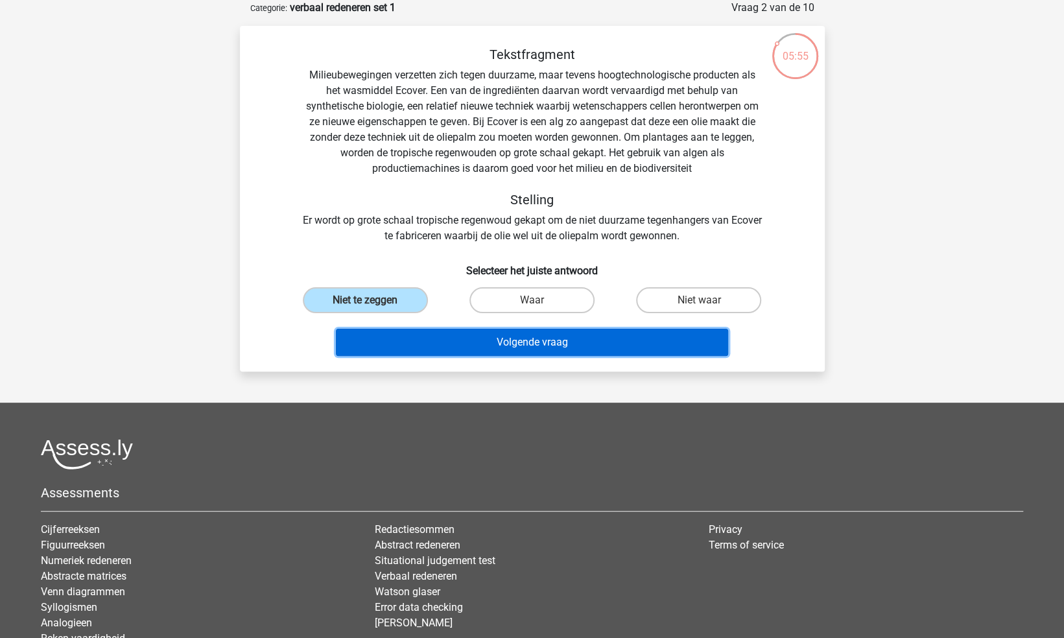
click at [499, 351] on button "Volgende vraag" at bounding box center [532, 342] width 392 height 27
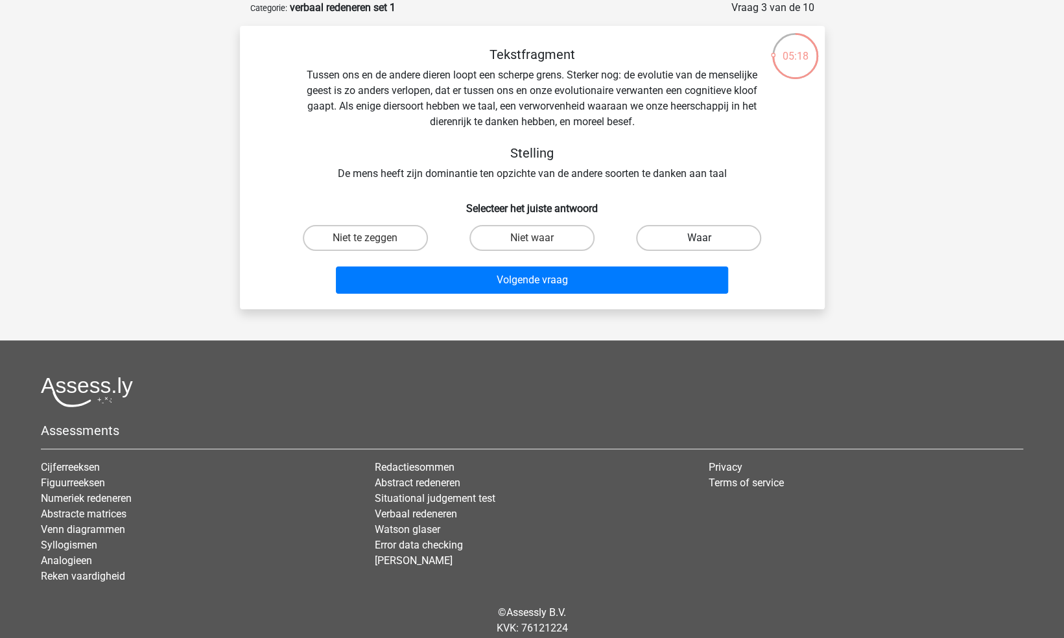
click at [681, 226] on label "Waar" at bounding box center [698, 238] width 125 height 26
click at [699, 238] on input "Waar" at bounding box center [703, 242] width 8 height 8
radio input "true"
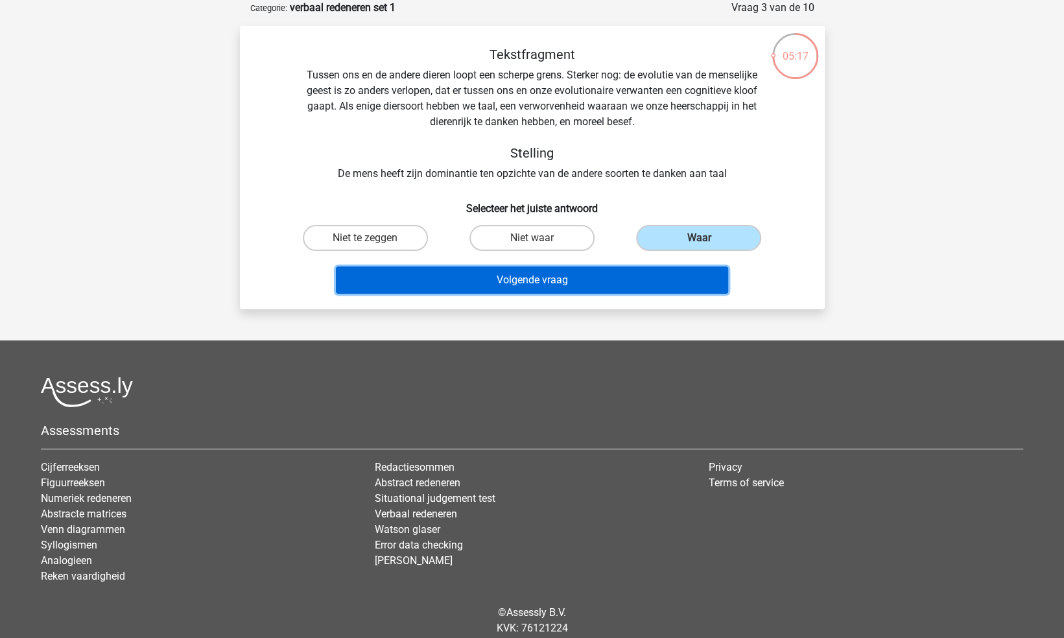
click at [584, 272] on button "Volgende vraag" at bounding box center [532, 280] width 392 height 27
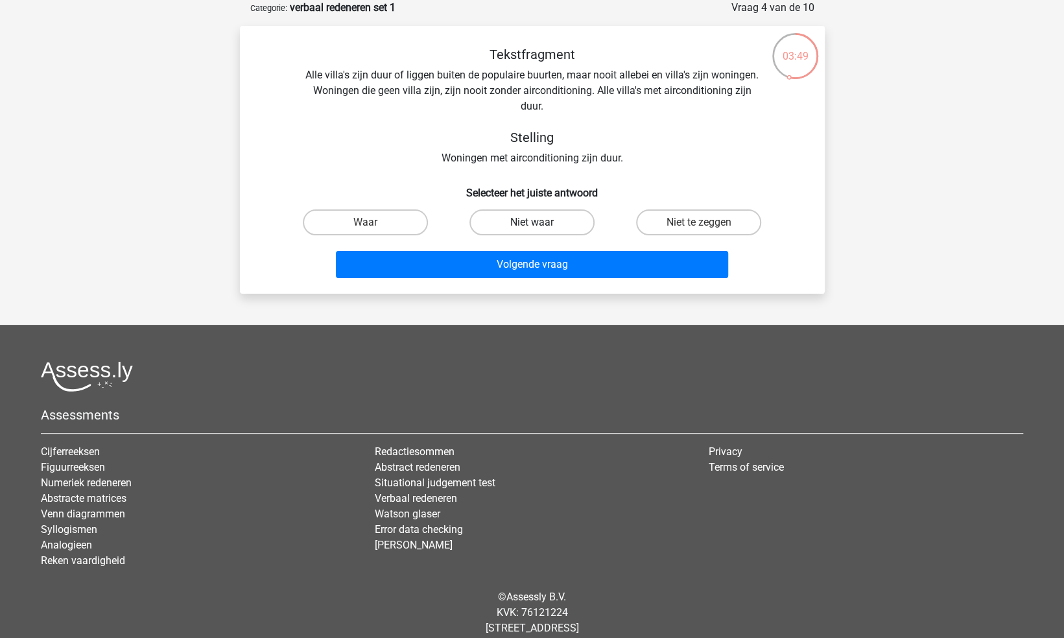
click at [510, 217] on label "Niet waar" at bounding box center [531, 222] width 125 height 26
click at [532, 222] on input "Niet waar" at bounding box center [536, 226] width 8 height 8
radio input "true"
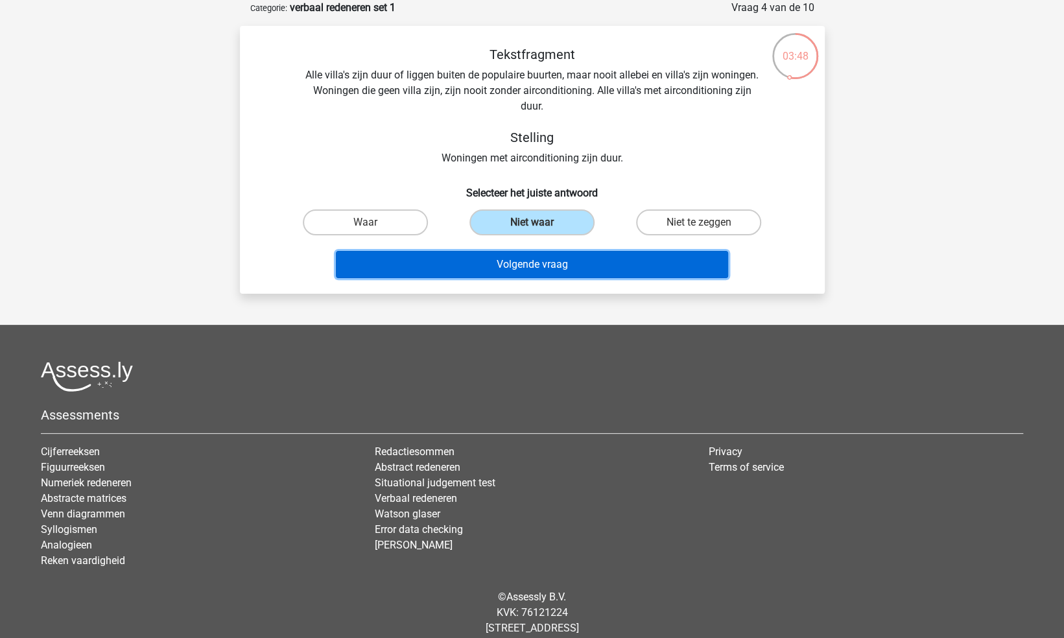
click at [540, 265] on button "Volgende vraag" at bounding box center [532, 264] width 392 height 27
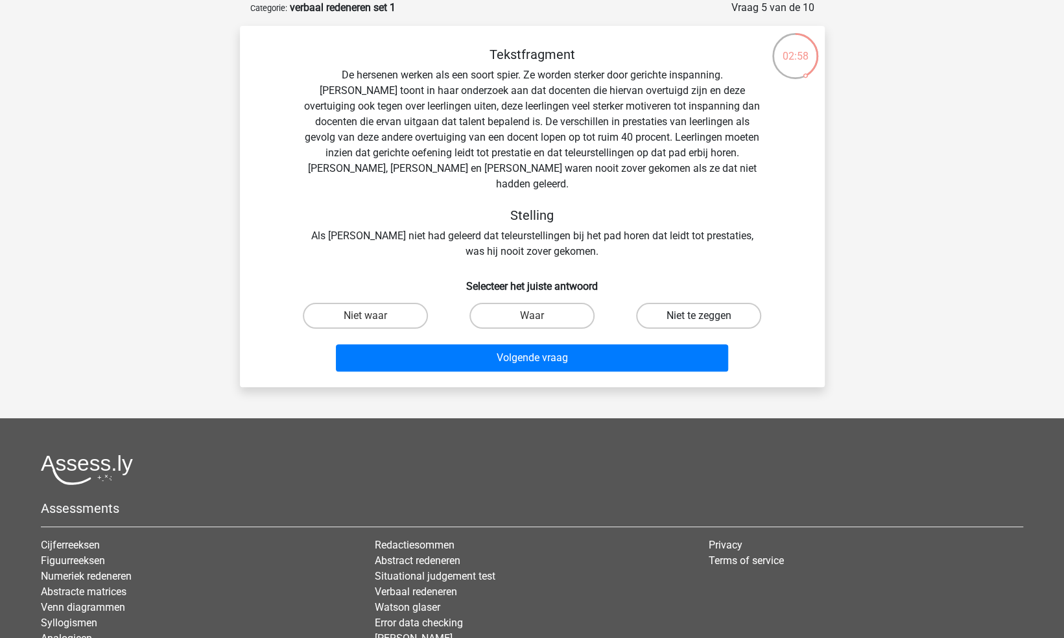
click at [680, 303] on label "Niet te zeggen" at bounding box center [698, 316] width 125 height 26
click at [699, 316] on input "Niet te zeggen" at bounding box center [703, 320] width 8 height 8
radio input "true"
click at [646, 356] on div "Volgende vraag" at bounding box center [532, 360] width 501 height 32
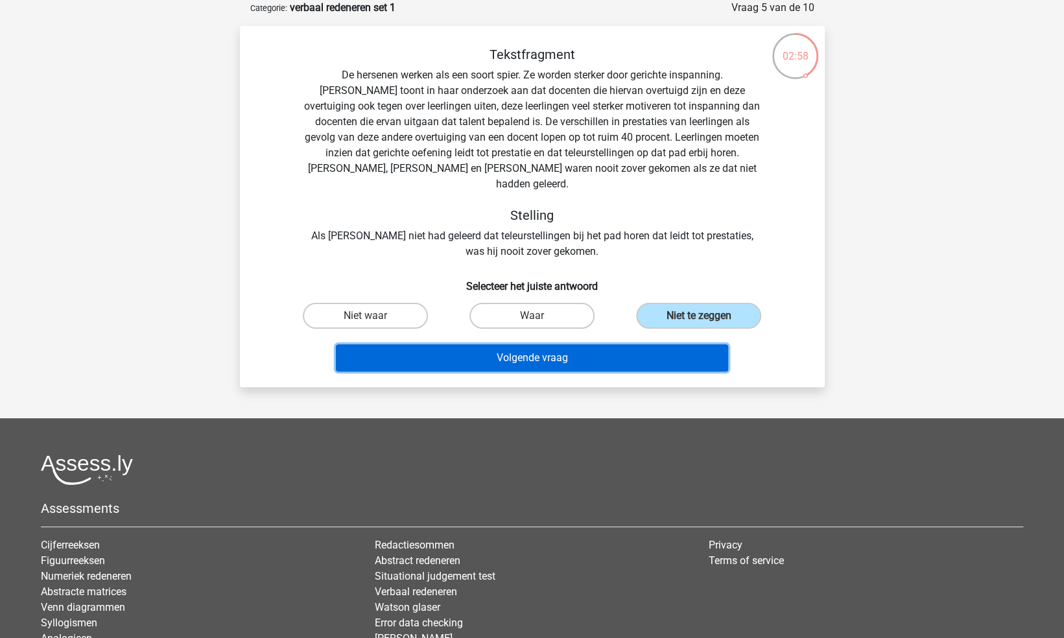
click at [633, 344] on button "Volgende vraag" at bounding box center [532, 357] width 392 height 27
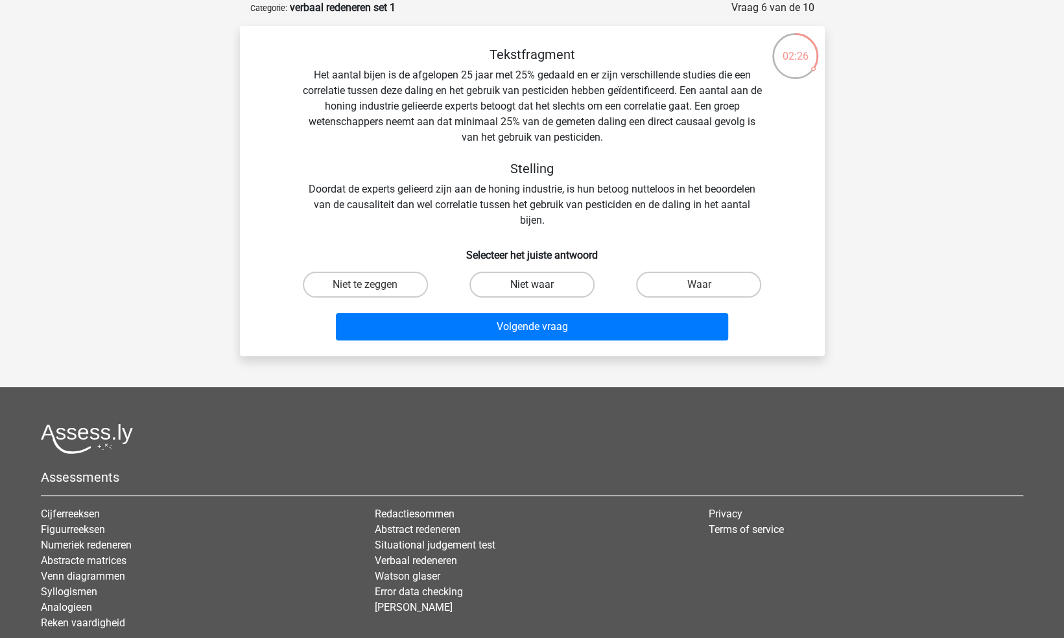
click at [545, 291] on label "Niet waar" at bounding box center [531, 285] width 125 height 26
click at [540, 291] on input "Niet waar" at bounding box center [536, 289] width 8 height 8
radio input "true"
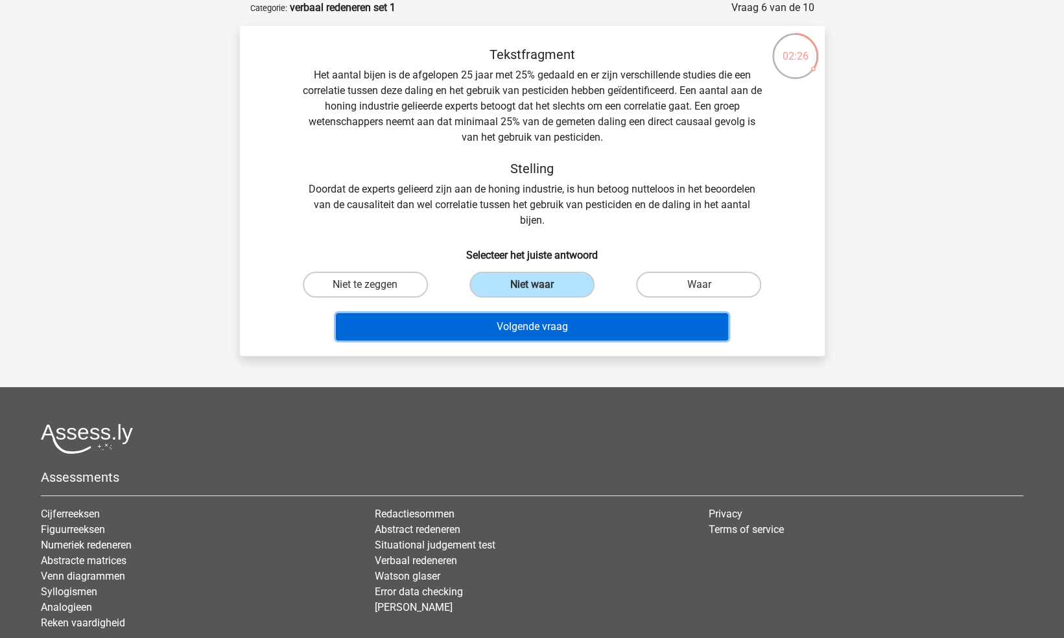
click at [563, 331] on button "Volgende vraag" at bounding box center [532, 326] width 392 height 27
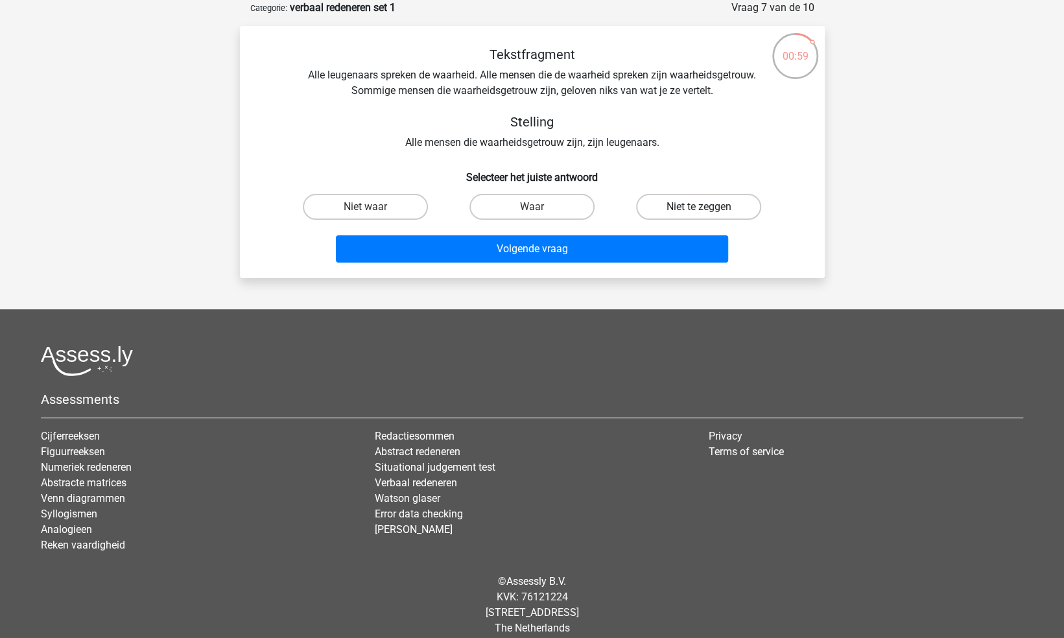
click at [672, 205] on label "Niet te zeggen" at bounding box center [698, 207] width 125 height 26
click at [699, 207] on input "Niet te zeggen" at bounding box center [703, 211] width 8 height 8
radio input "true"
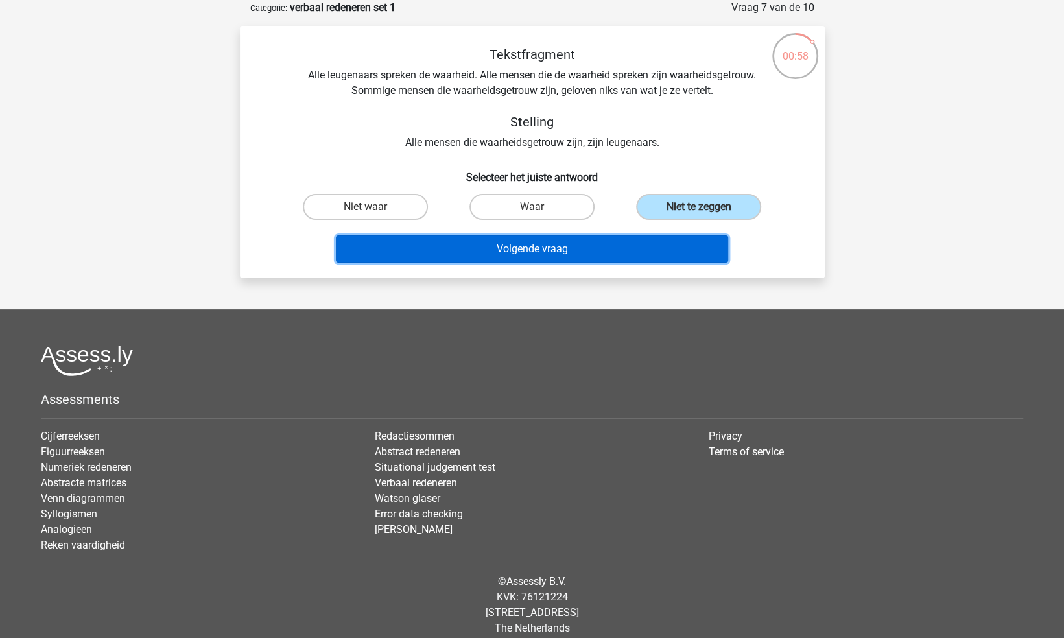
click at [607, 252] on button "Volgende vraag" at bounding box center [532, 248] width 392 height 27
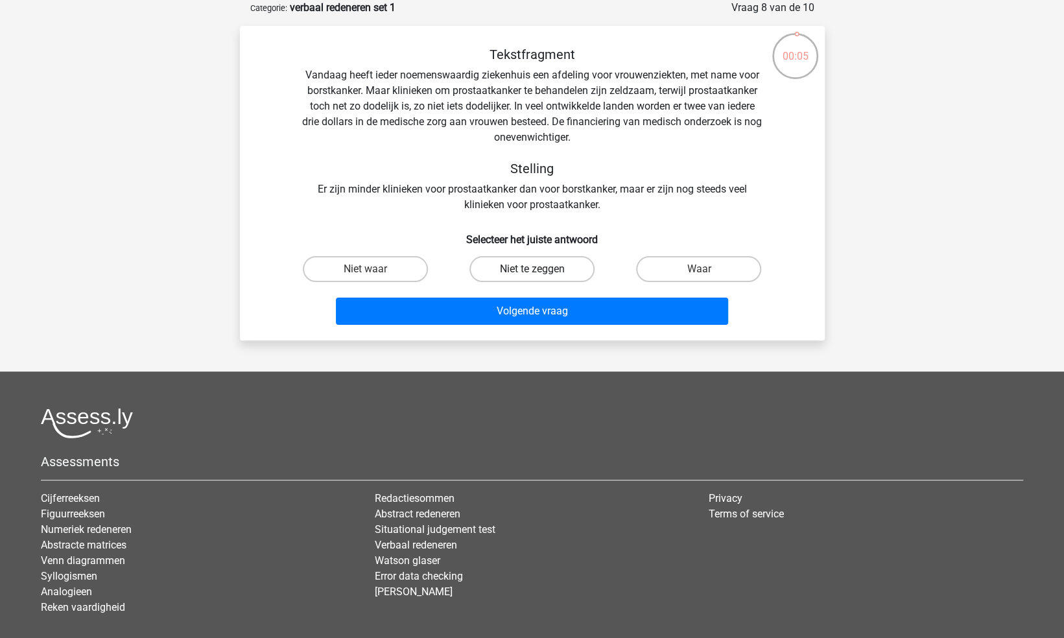
click at [521, 273] on label "Niet te zeggen" at bounding box center [531, 269] width 125 height 26
click at [532, 273] on input "Niet te zeggen" at bounding box center [536, 273] width 8 height 8
radio input "true"
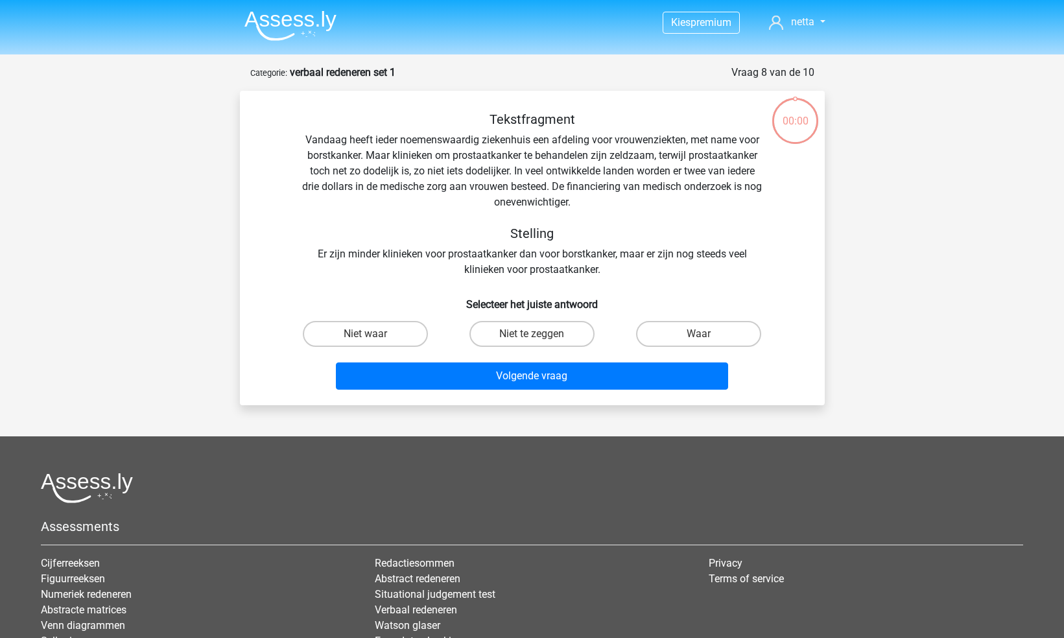
scroll to position [65, 0]
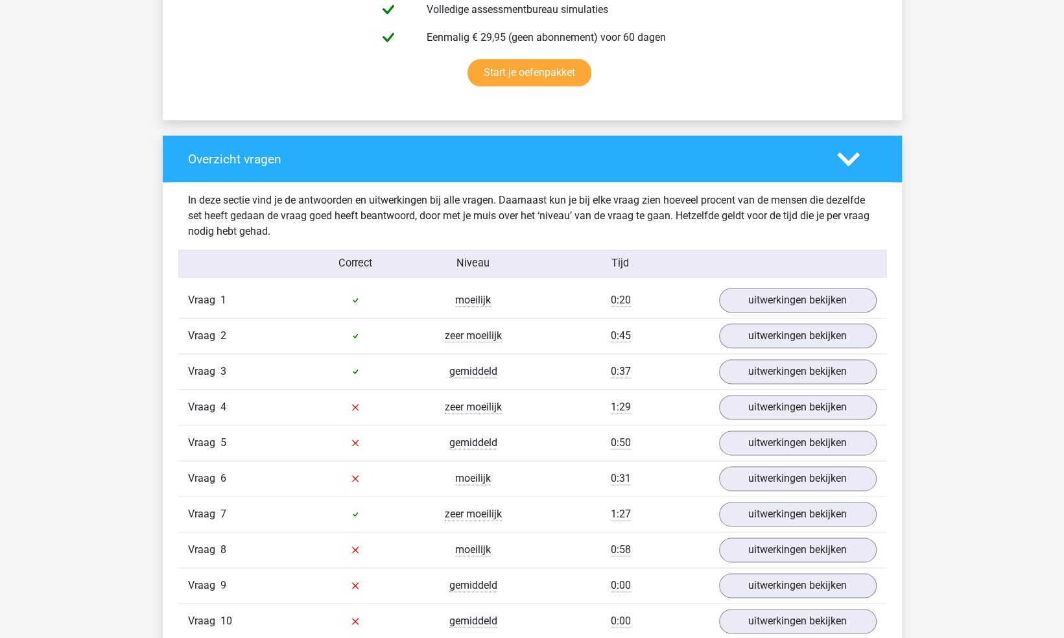
scroll to position [843, 0]
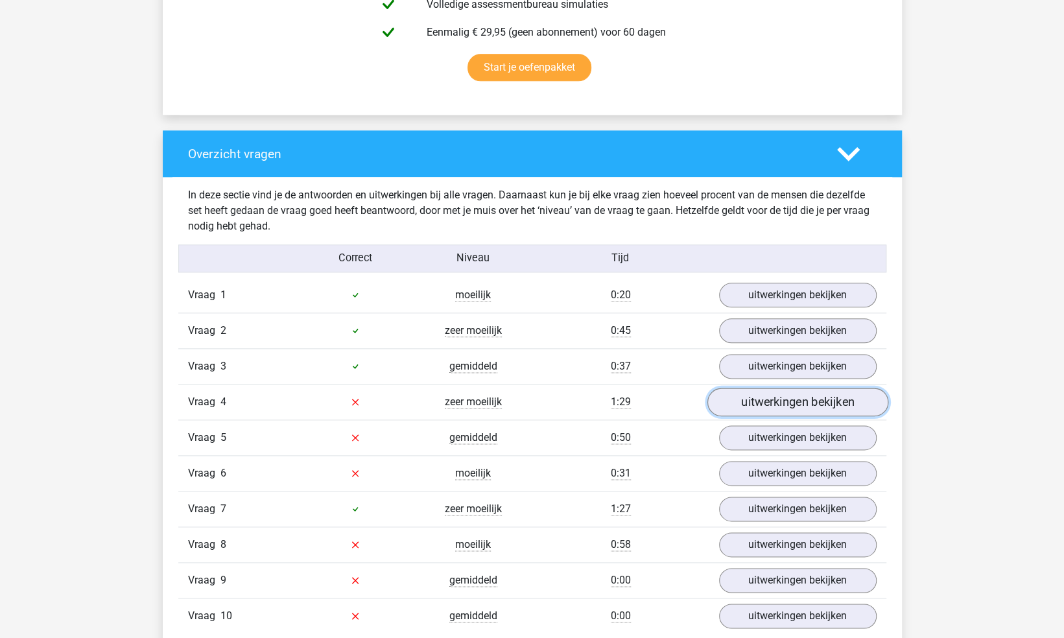
click at [772, 398] on link "uitwerkingen bekijken" at bounding box center [797, 402] width 181 height 29
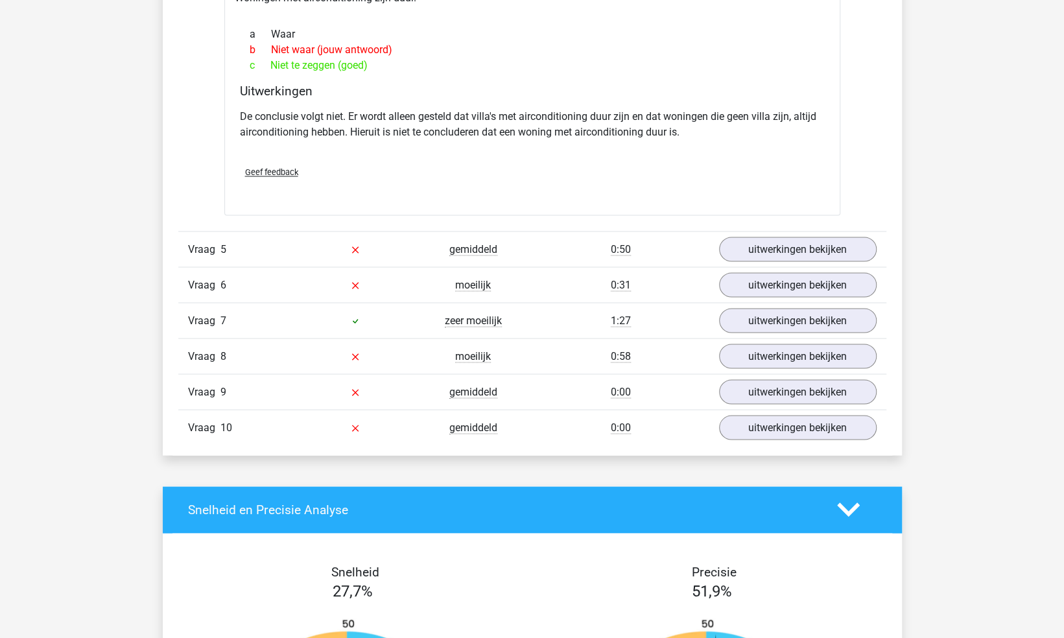
scroll to position [1427, 0]
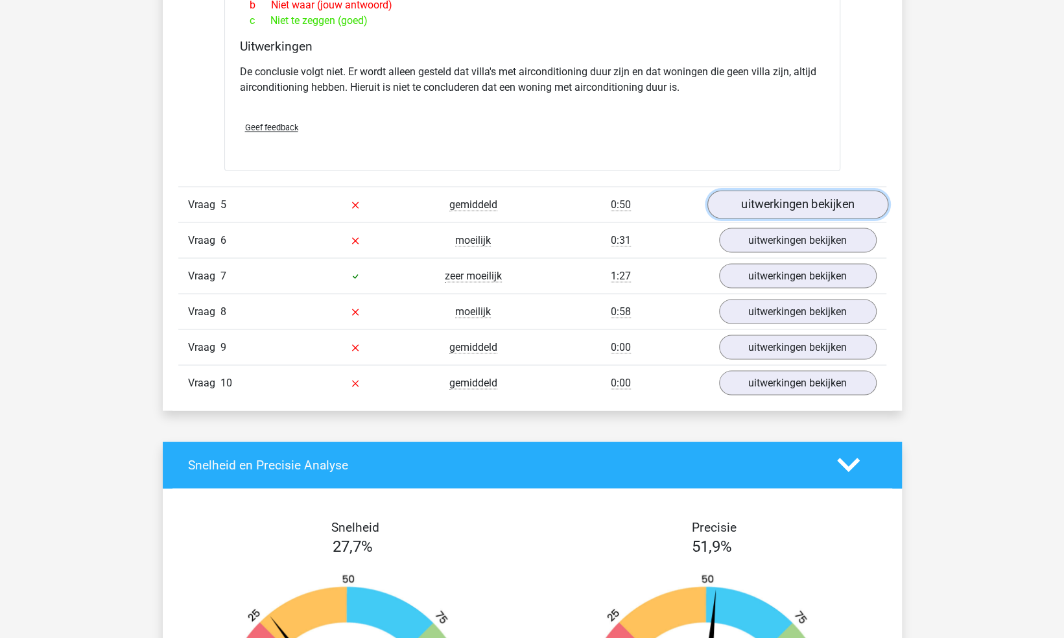
click at [809, 200] on link "uitwerkingen bekijken" at bounding box center [797, 204] width 181 height 29
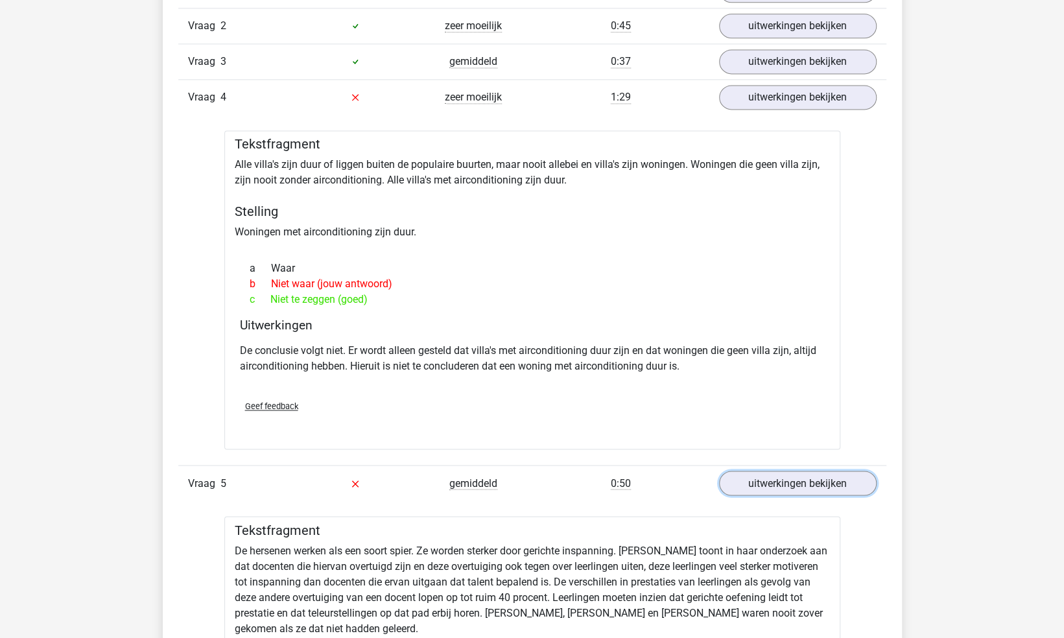
scroll to position [1102, 0]
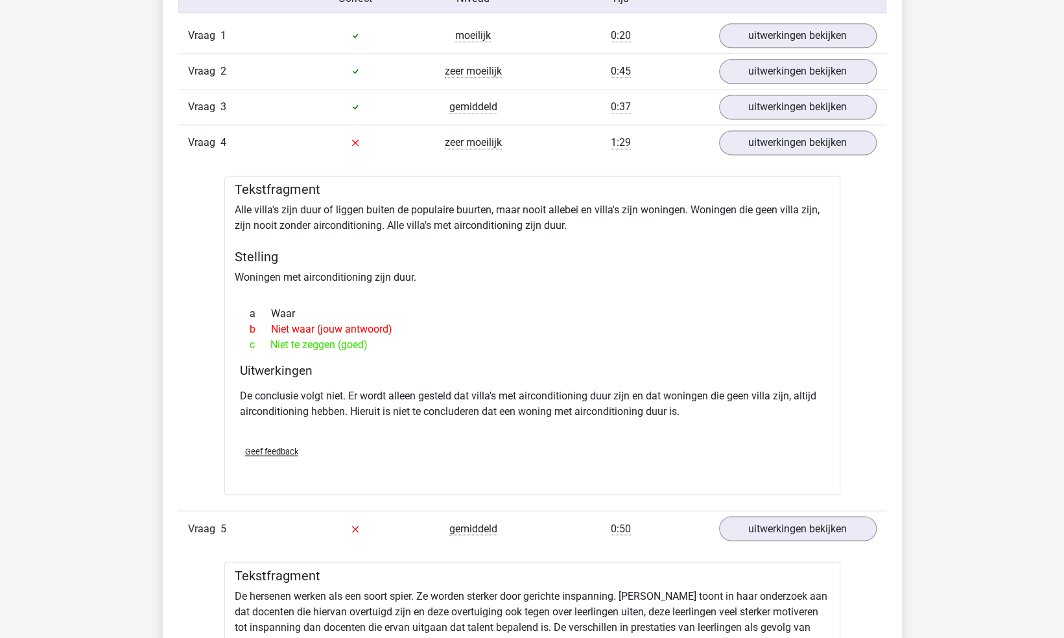
click at [444, 306] on div "a Waar" at bounding box center [532, 314] width 585 height 16
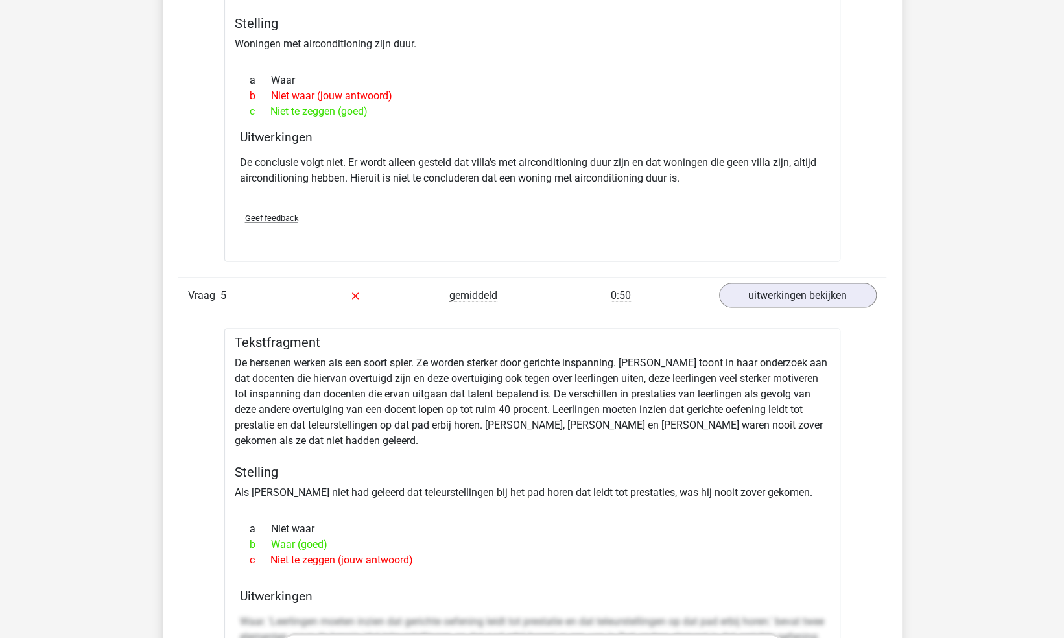
scroll to position [1491, 0]
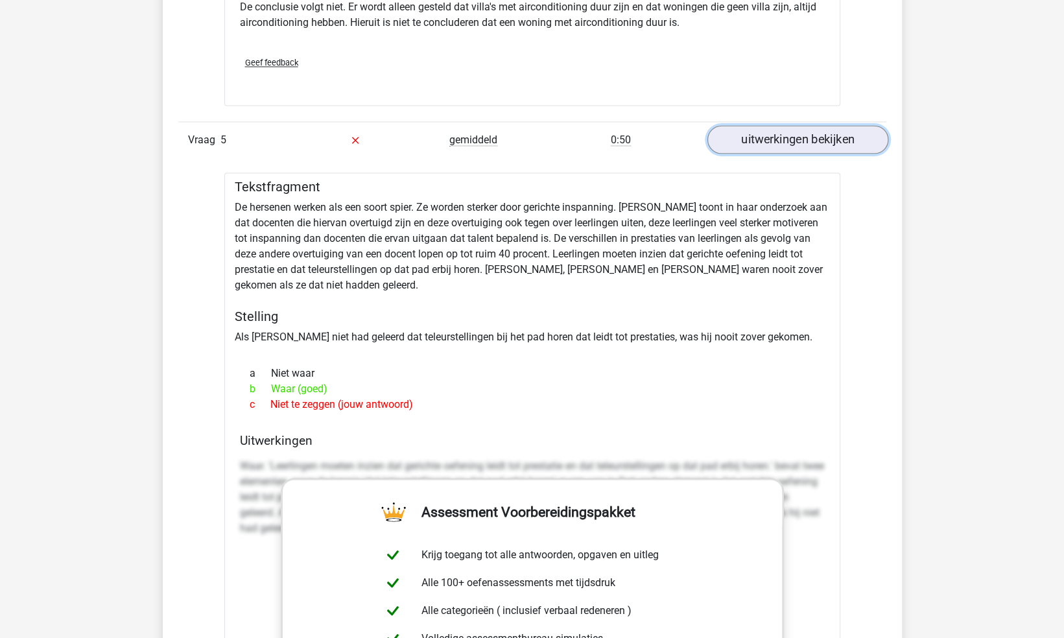
click at [776, 139] on link "uitwerkingen bekijken" at bounding box center [797, 139] width 181 height 29
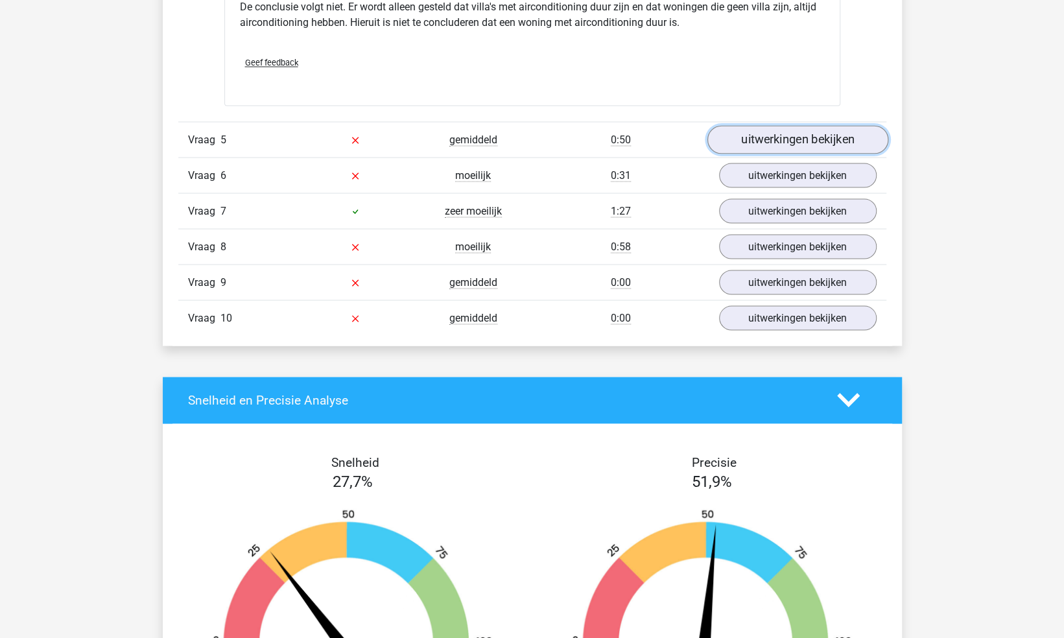
click at [776, 136] on link "uitwerkingen bekijken" at bounding box center [797, 139] width 181 height 29
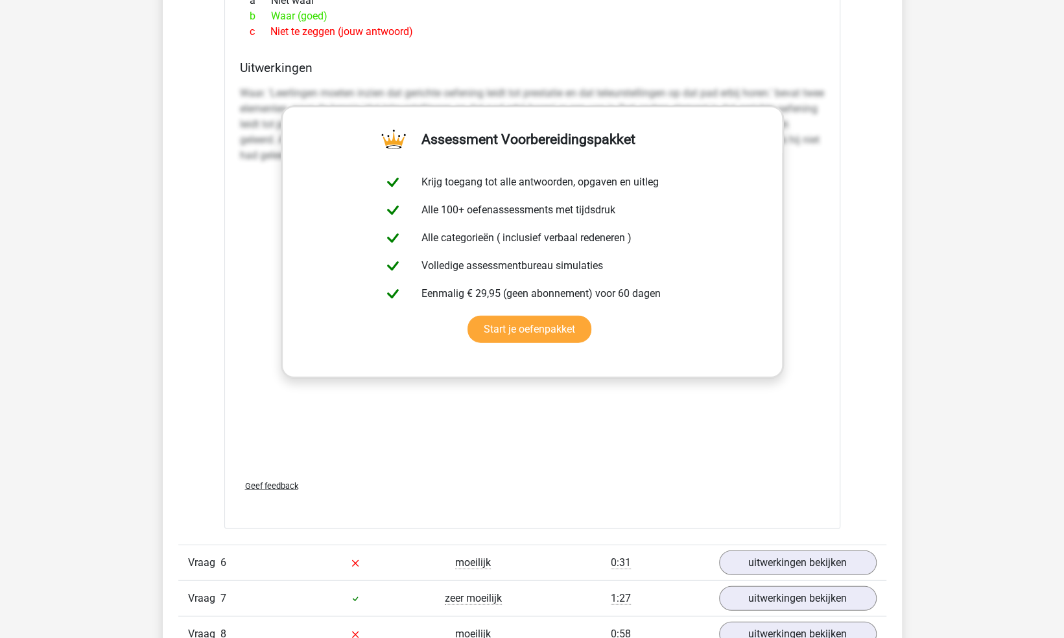
scroll to position [1945, 0]
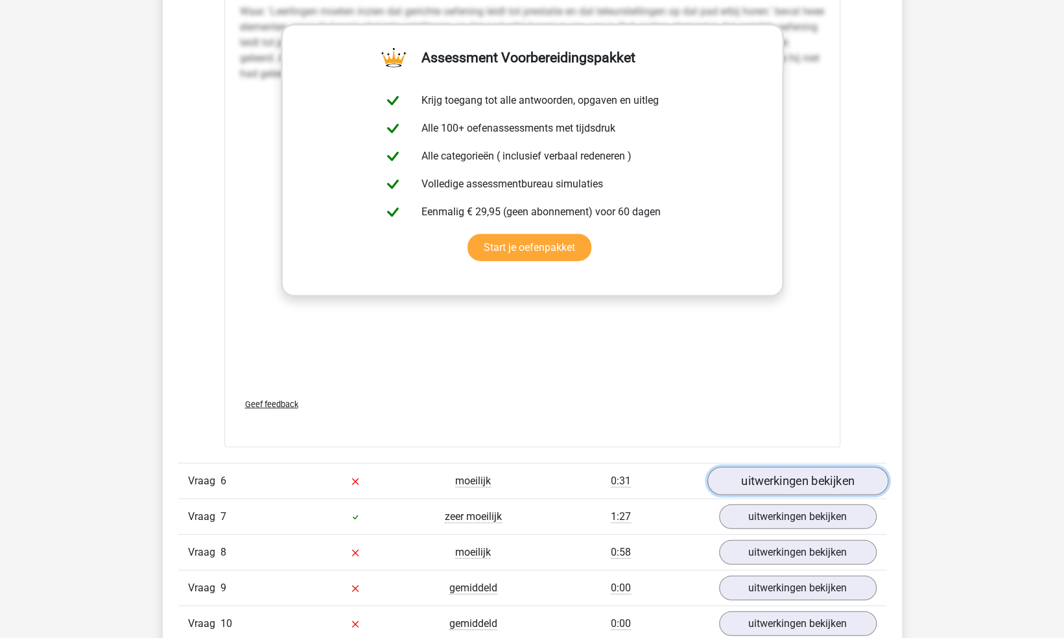
click at [781, 481] on link "uitwerkingen bekijken" at bounding box center [797, 481] width 181 height 29
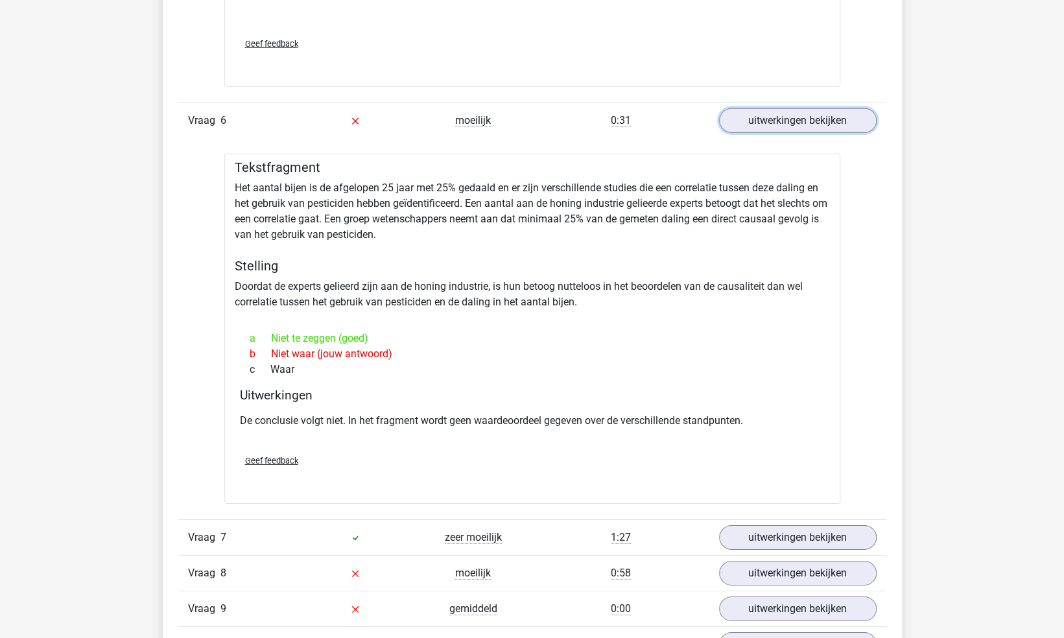
scroll to position [2464, 0]
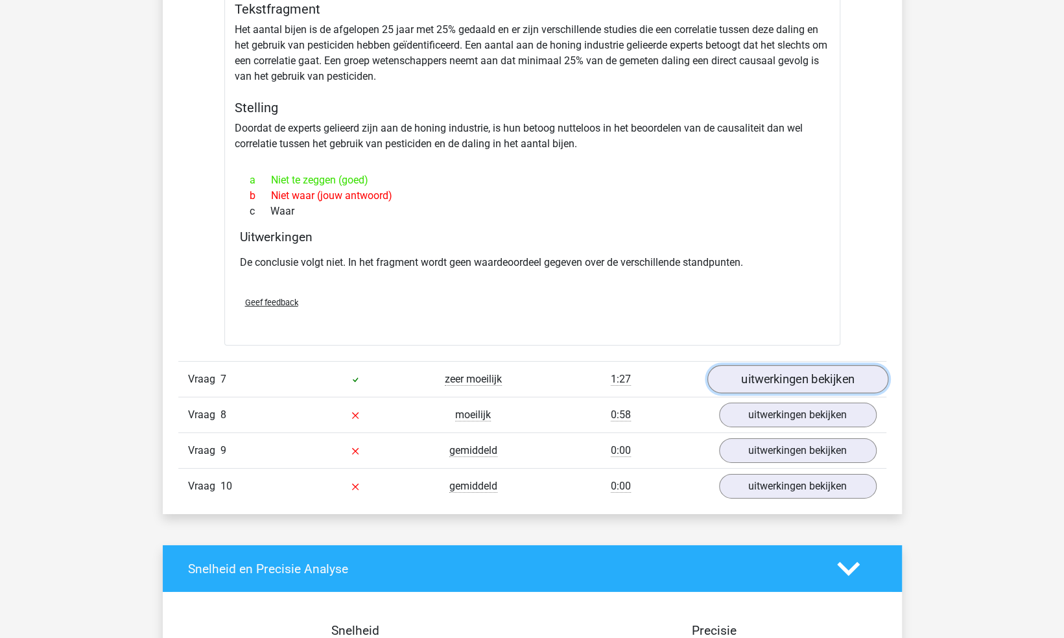
click at [761, 375] on link "uitwerkingen bekijken" at bounding box center [797, 379] width 181 height 29
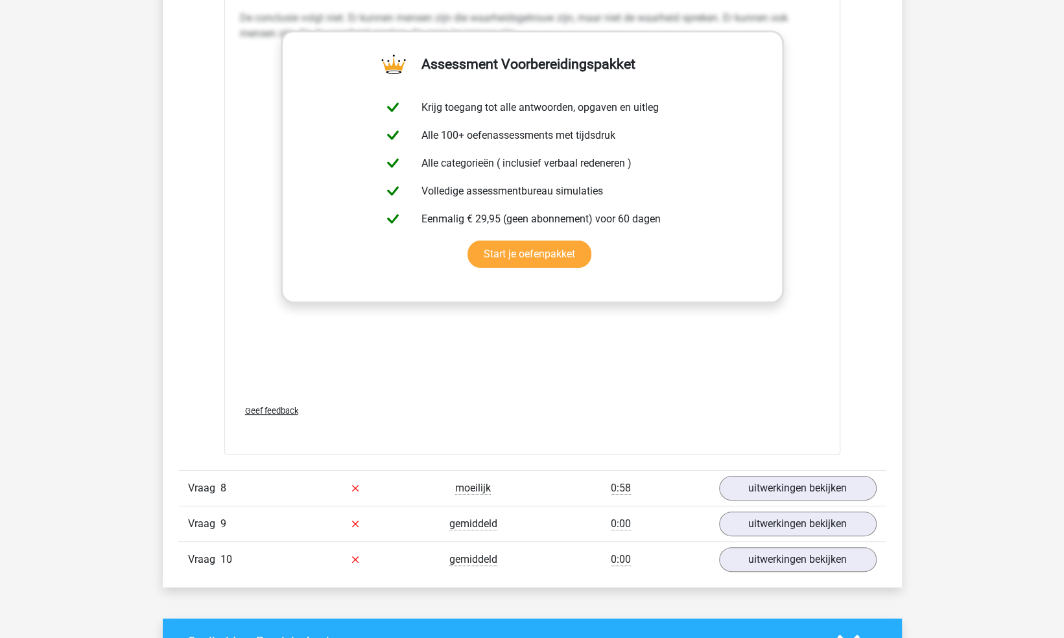
scroll to position [3177, 0]
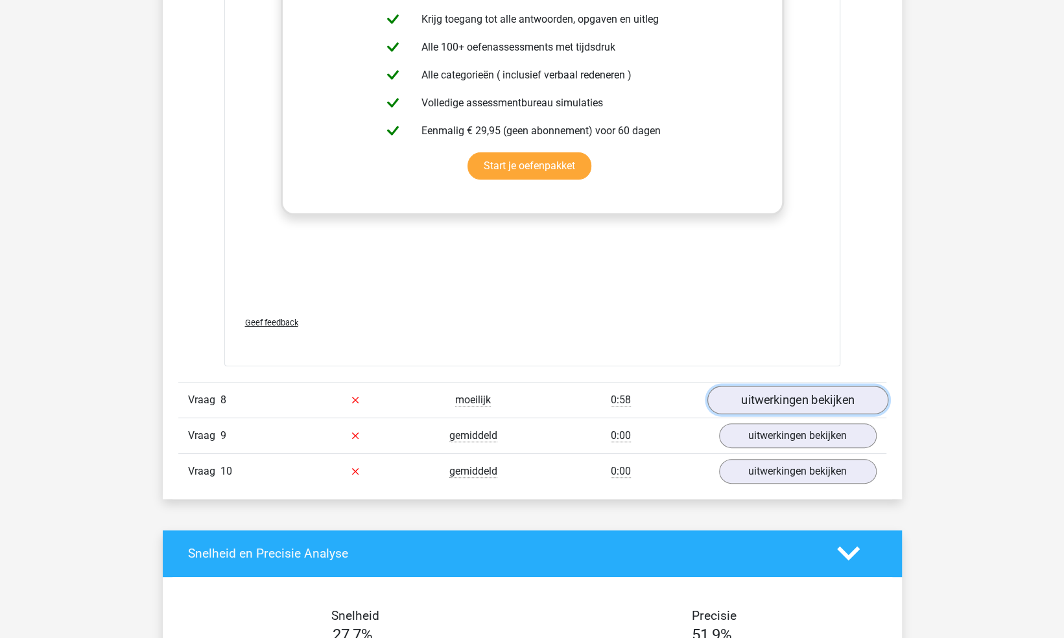
click at [814, 395] on link "uitwerkingen bekijken" at bounding box center [797, 400] width 181 height 29
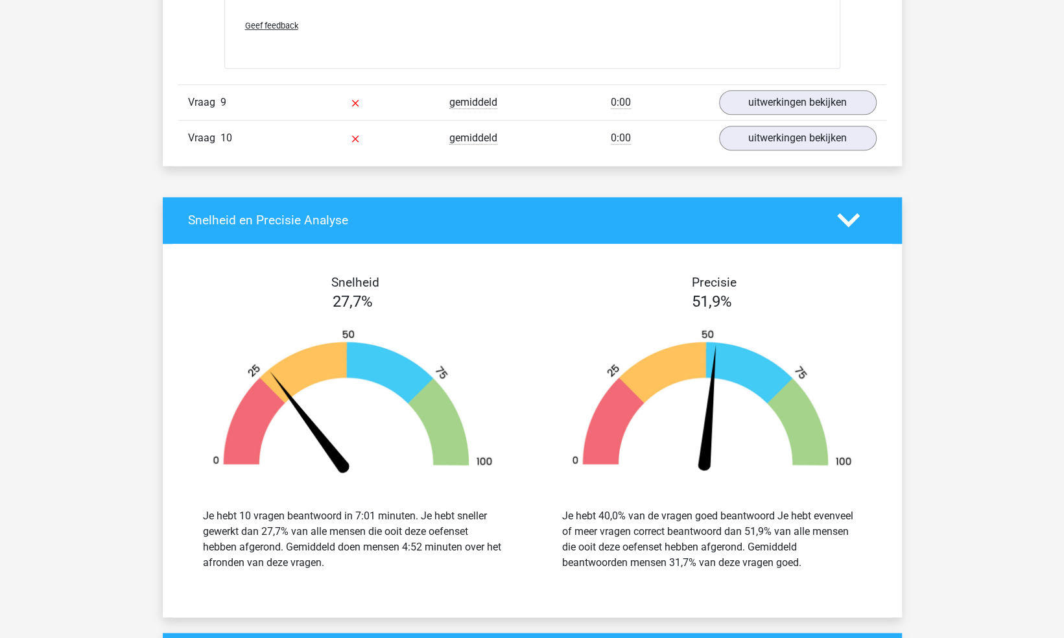
scroll to position [3761, 0]
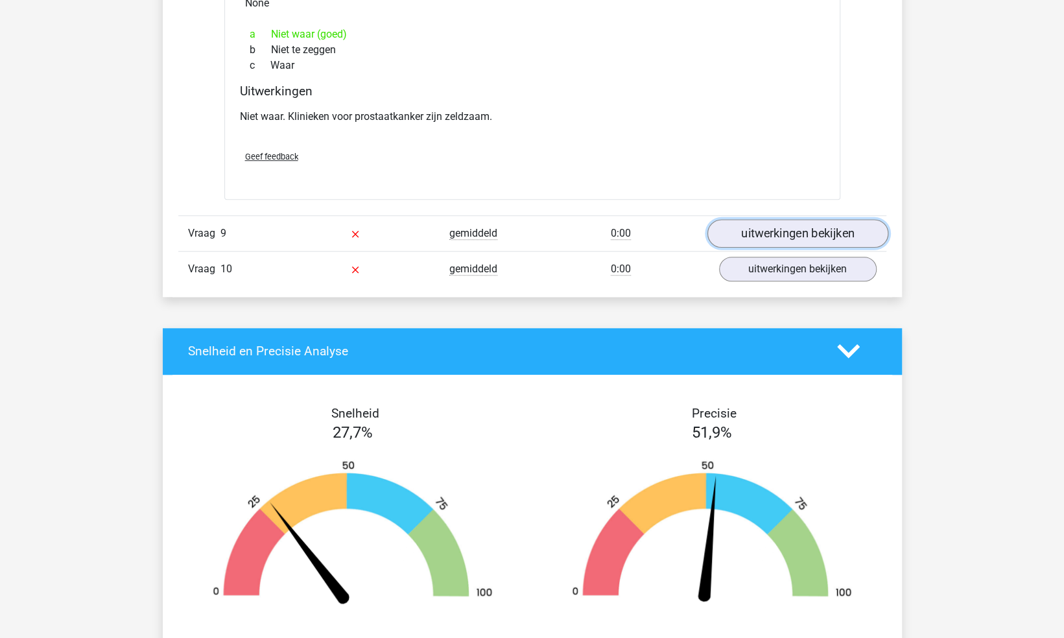
click at [774, 223] on link "uitwerkingen bekijken" at bounding box center [797, 233] width 181 height 29
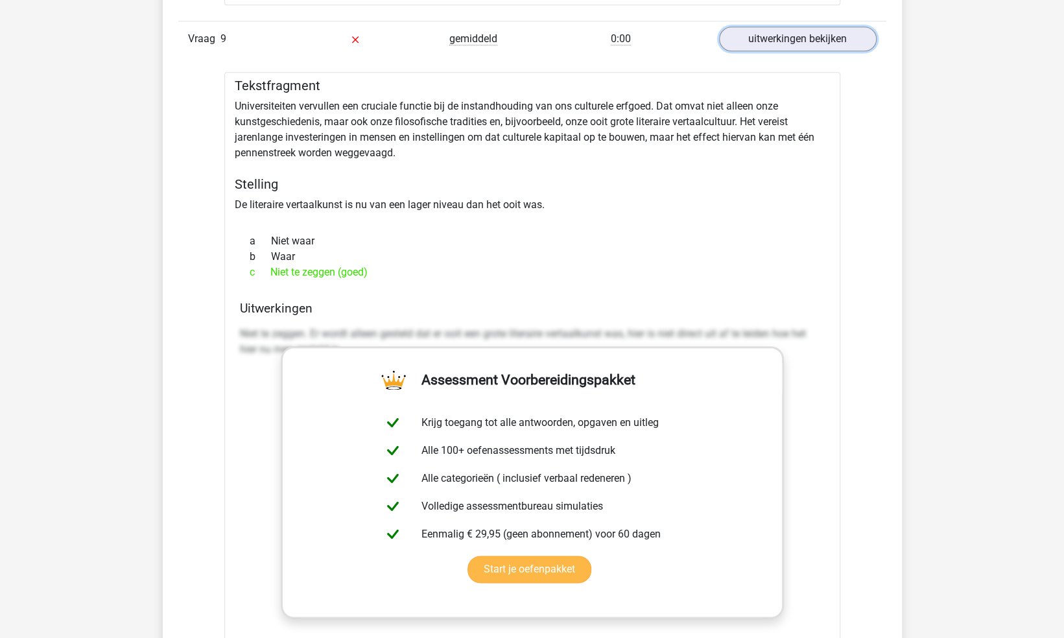
scroll to position [4280, 0]
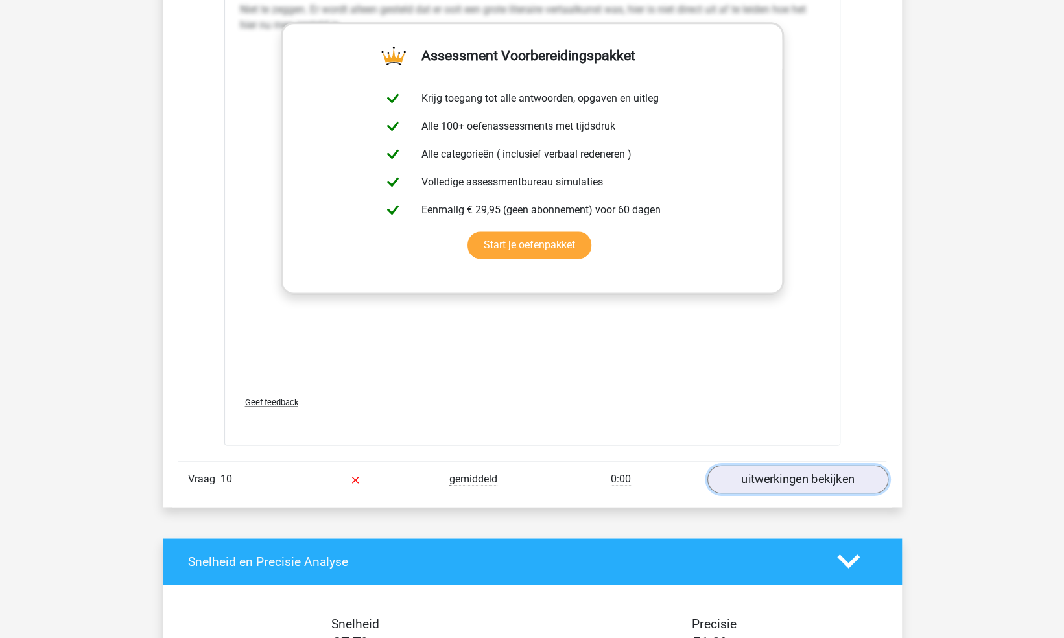
click at [758, 473] on link "uitwerkingen bekijken" at bounding box center [797, 479] width 181 height 29
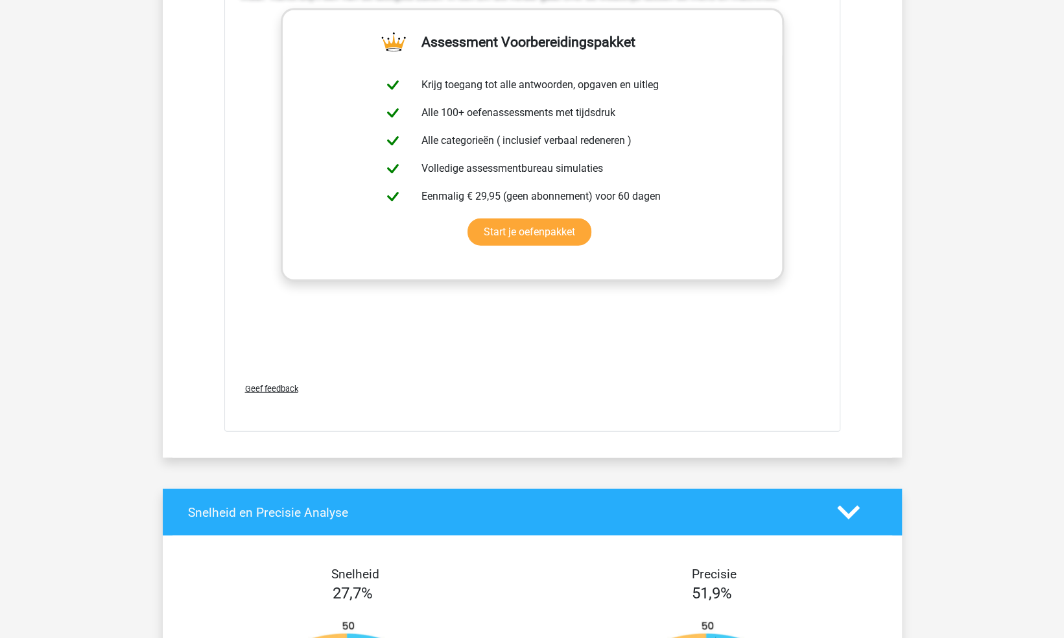
scroll to position [5317, 0]
